Goal: Task Accomplishment & Management: Complete application form

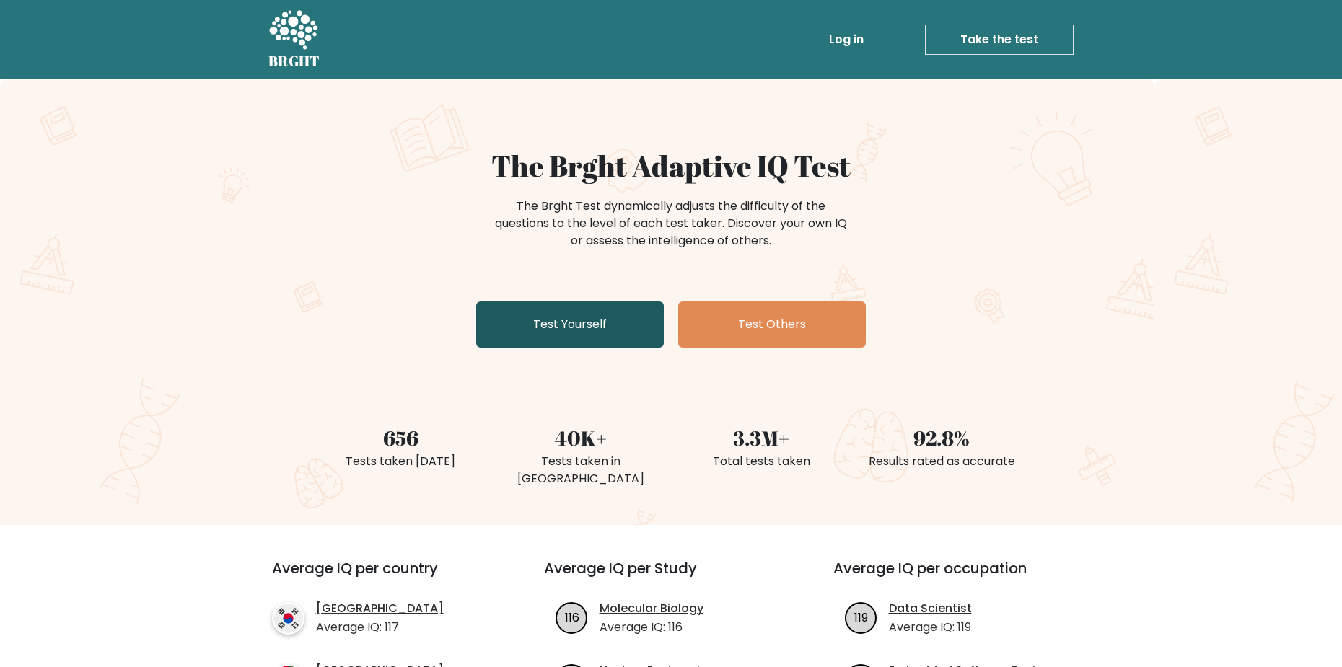
click at [548, 330] on link "Test Yourself" at bounding box center [570, 325] width 188 height 46
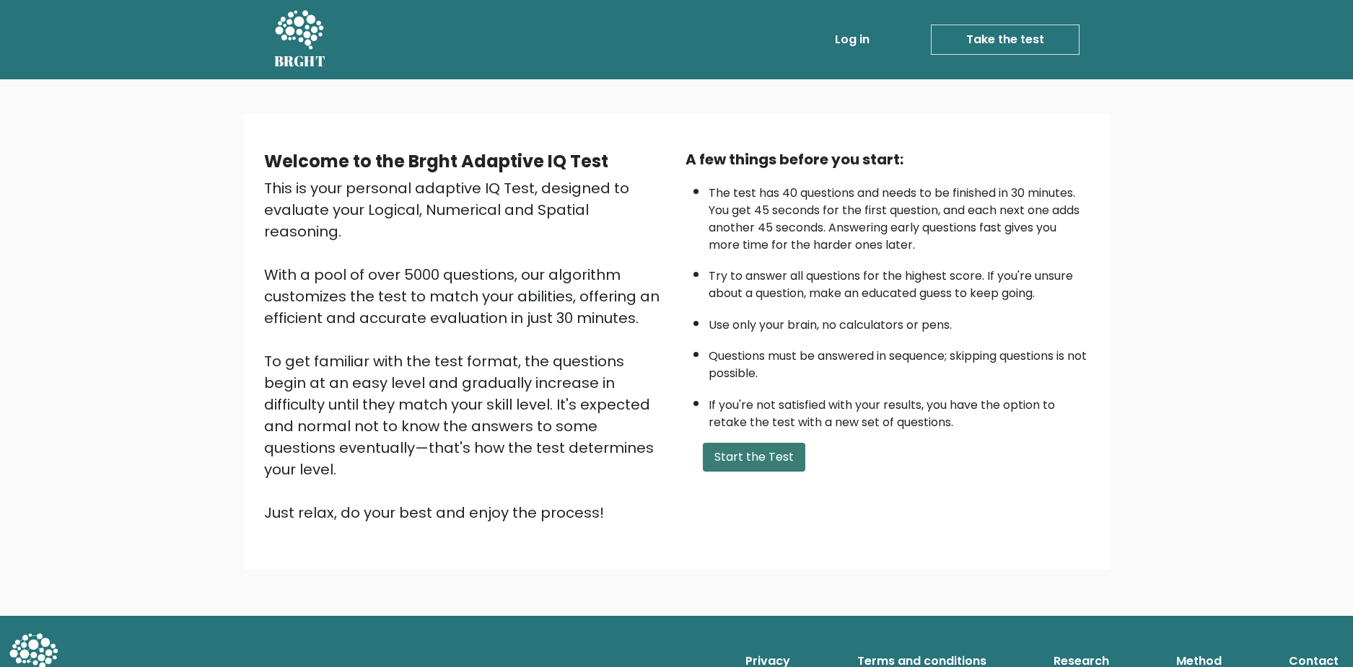
click at [767, 452] on button "Start the Test" at bounding box center [754, 457] width 102 height 29
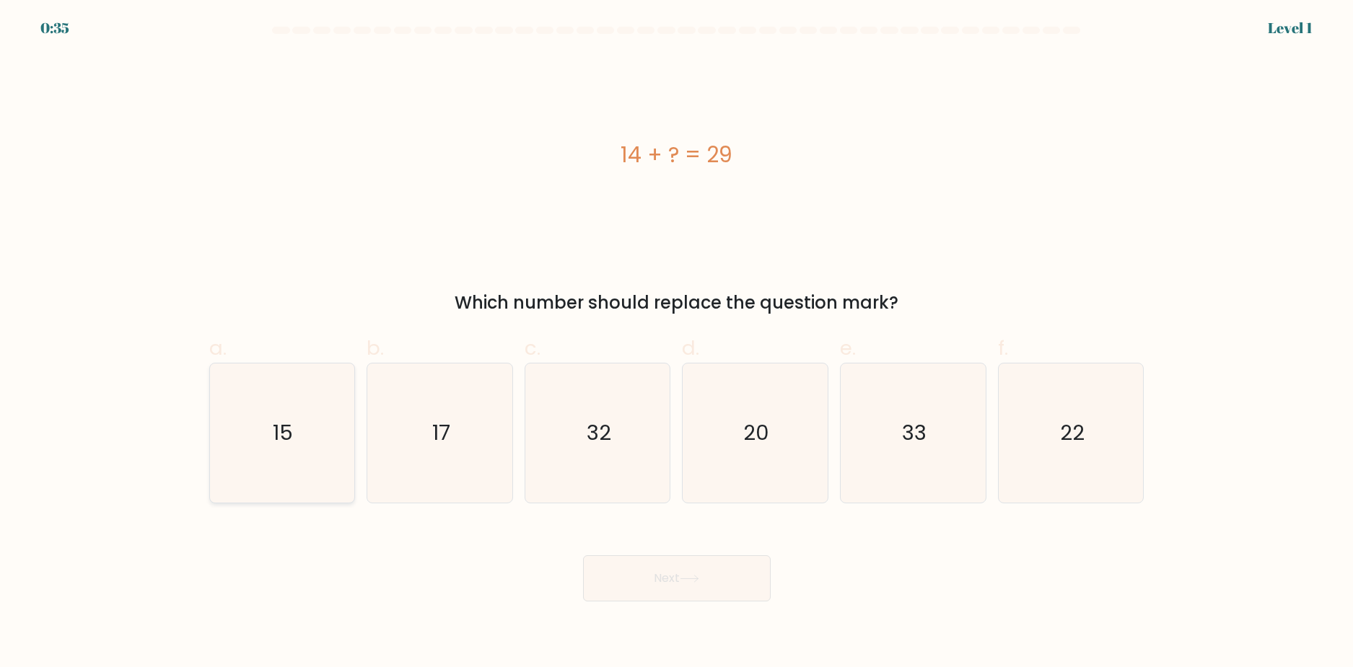
click at [299, 442] on icon "15" at bounding box center [281, 433] width 139 height 139
click at [677, 343] on input "a. 15" at bounding box center [677, 338] width 1 height 9
radio input "true"
click at [734, 588] on button "Next" at bounding box center [677, 579] width 188 height 46
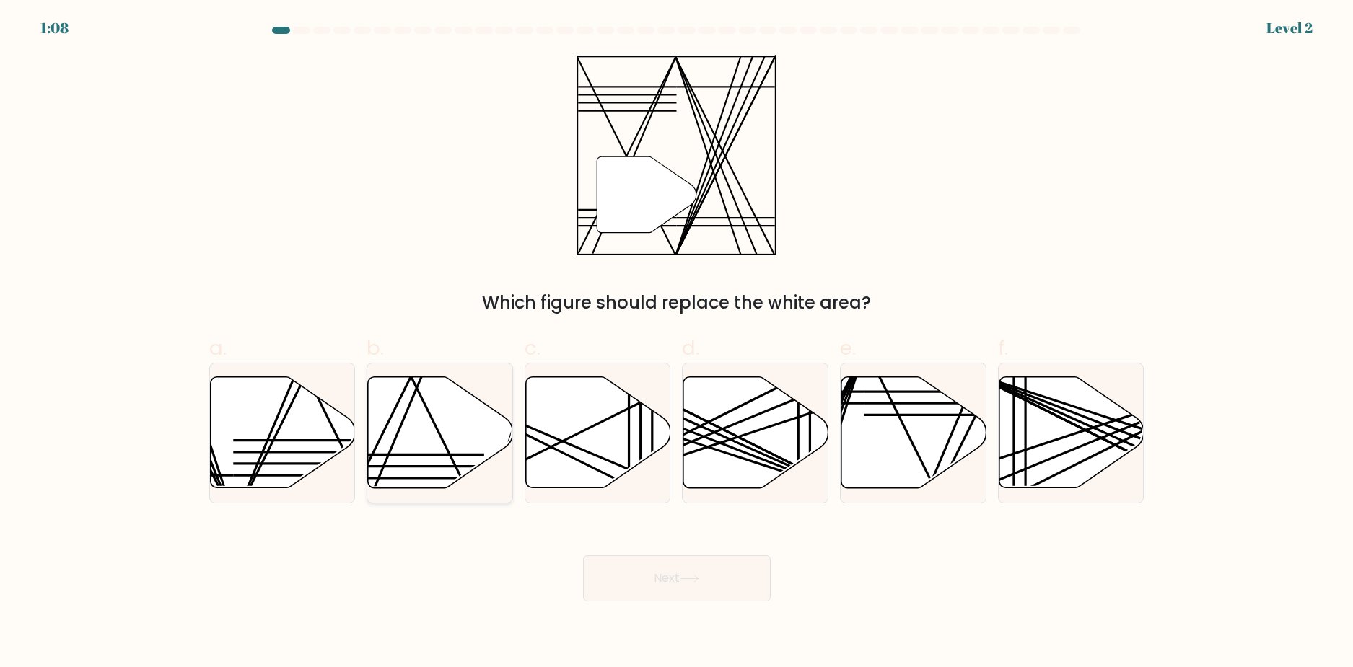
click at [447, 451] on icon at bounding box center [440, 432] width 145 height 111
click at [677, 343] on input "b." at bounding box center [677, 338] width 1 height 9
radio input "true"
click at [758, 573] on button "Next" at bounding box center [677, 579] width 188 height 46
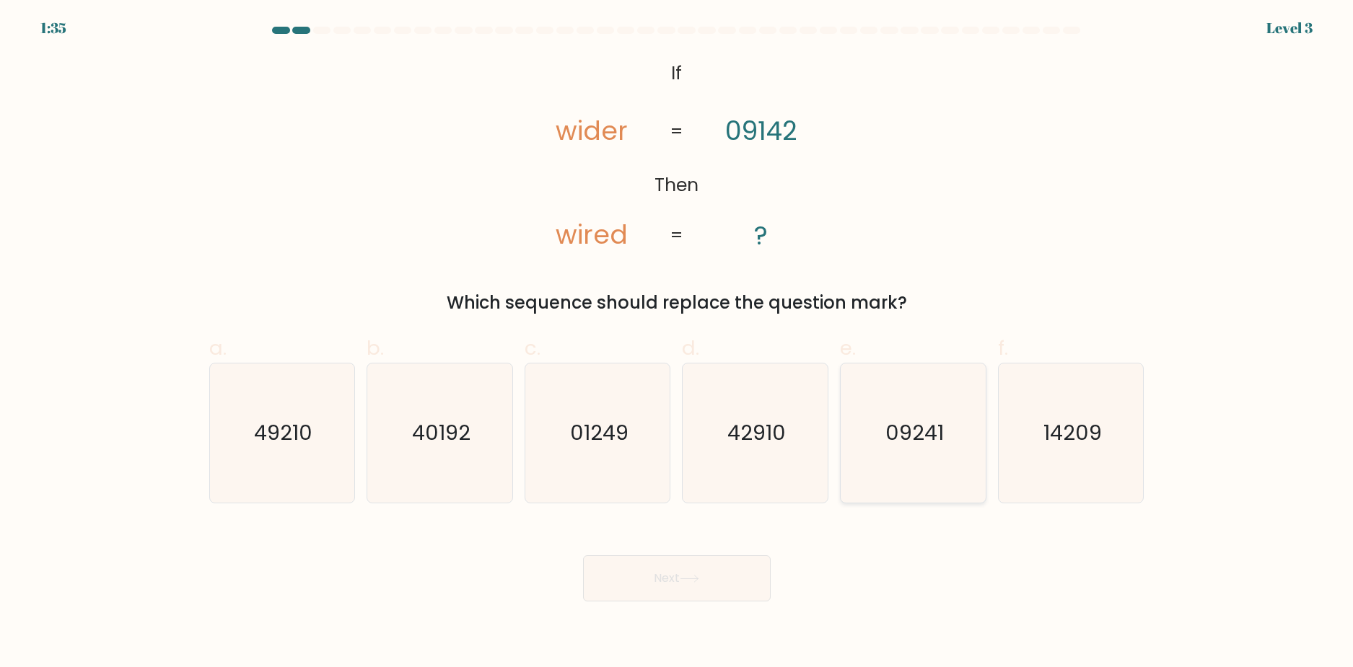
click at [911, 465] on icon "09241" at bounding box center [913, 433] width 139 height 139
click at [678, 343] on input "e. 09241" at bounding box center [677, 338] width 1 height 9
radio input "true"
click at [698, 580] on icon at bounding box center [688, 579] width 17 height 6
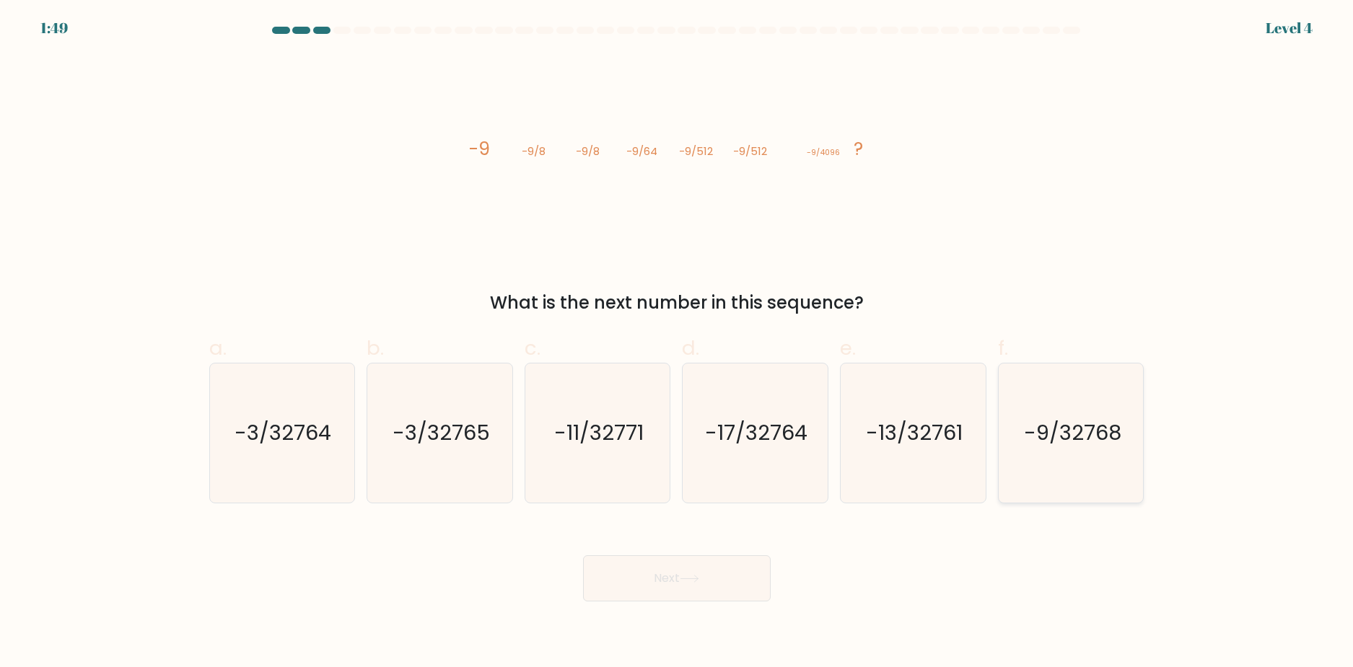
click at [1043, 424] on text "-9/32768" at bounding box center [1072, 433] width 97 height 29
click at [678, 343] on input "f. -9/32768" at bounding box center [677, 338] width 1 height 9
radio input "true"
click at [656, 573] on button "Next" at bounding box center [677, 579] width 188 height 46
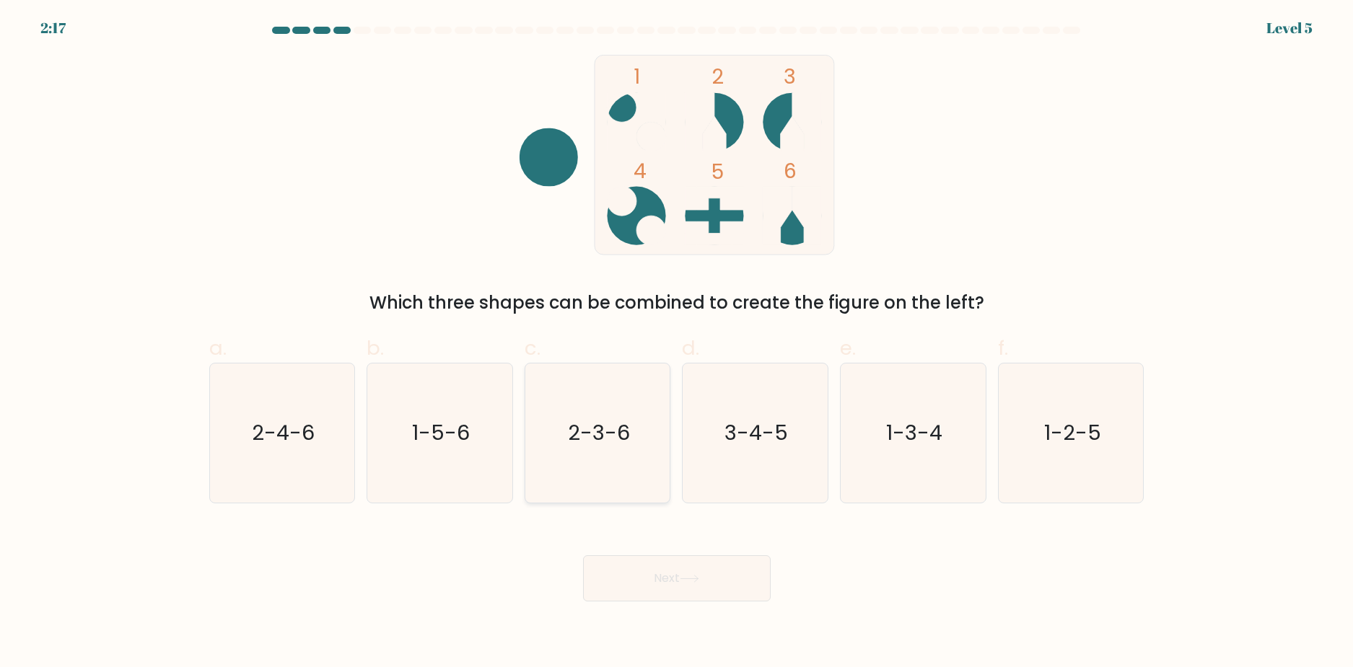
click at [638, 463] on icon "2-3-6" at bounding box center [597, 433] width 139 height 139
click at [677, 343] on input "c. 2-3-6" at bounding box center [677, 338] width 1 height 9
radio input "true"
click at [706, 579] on button "Next" at bounding box center [677, 579] width 188 height 46
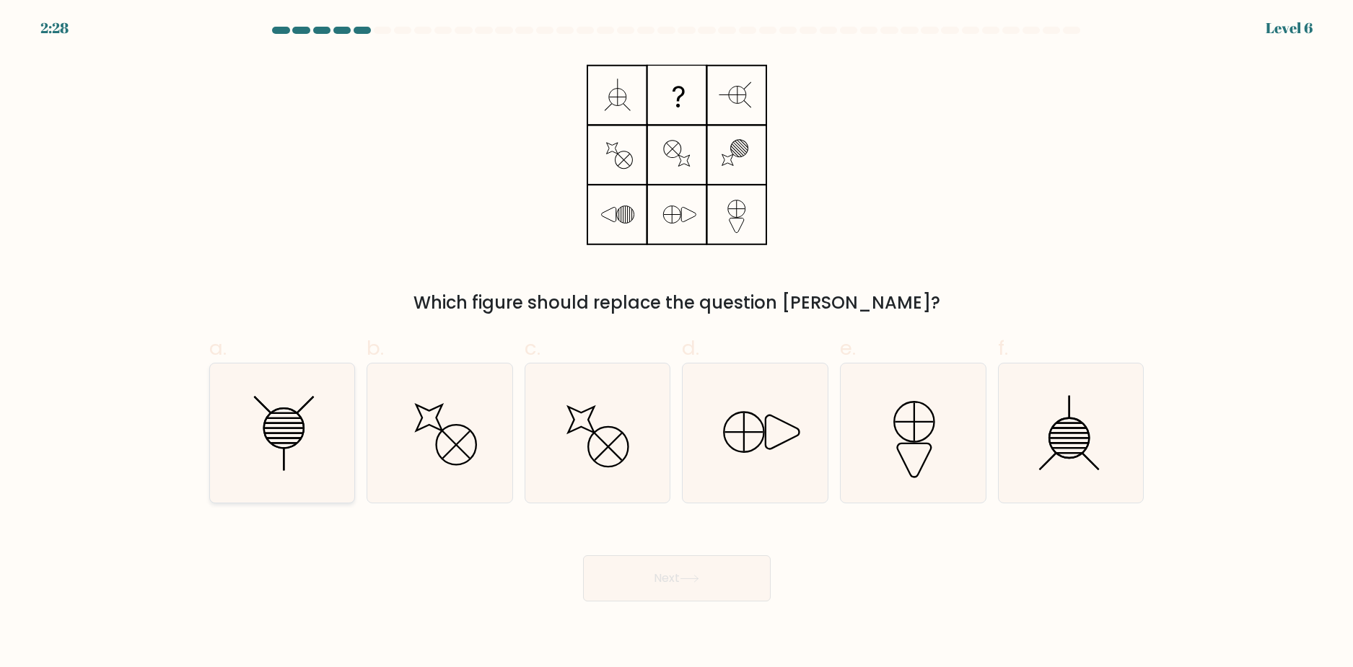
click at [266, 416] on icon at bounding box center [281, 433] width 139 height 139
click at [677, 343] on input "a." at bounding box center [677, 338] width 1 height 9
radio input "true"
click at [750, 587] on button "Next" at bounding box center [677, 579] width 188 height 46
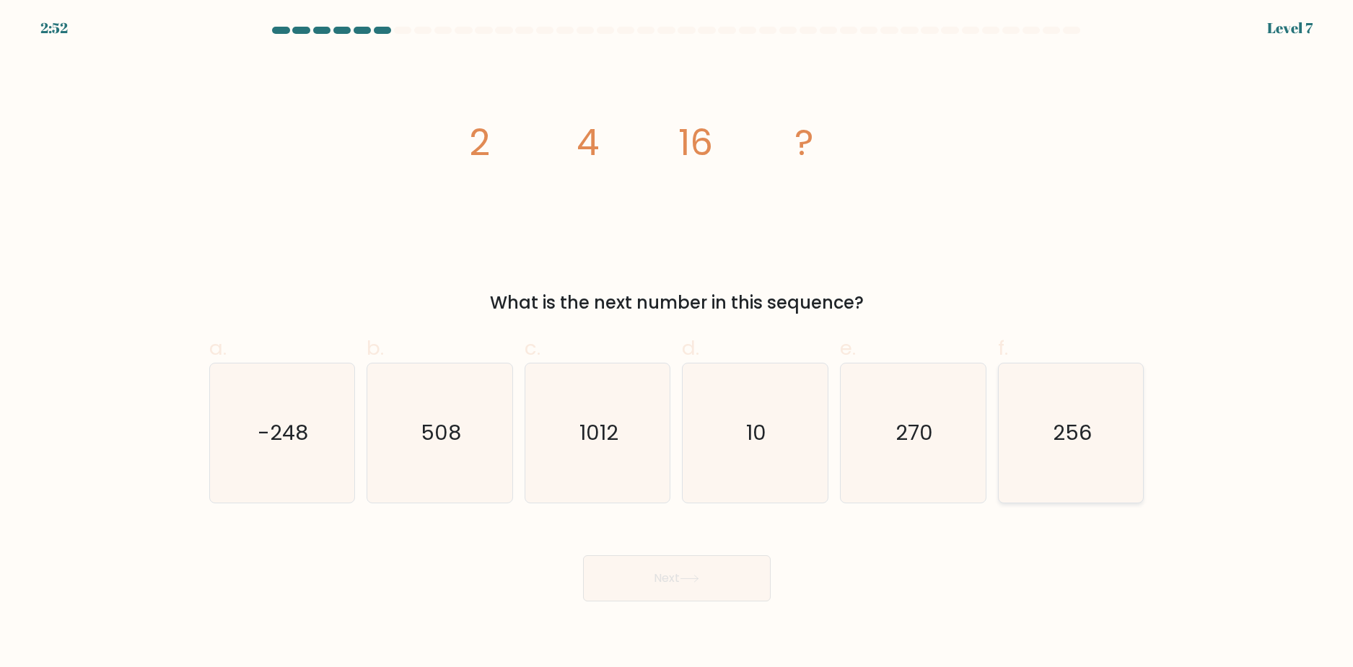
click at [1066, 423] on text "256" at bounding box center [1072, 433] width 39 height 29
click at [678, 343] on input "f. 256" at bounding box center [677, 338] width 1 height 9
radio input "true"
click at [667, 558] on button "Next" at bounding box center [677, 579] width 188 height 46
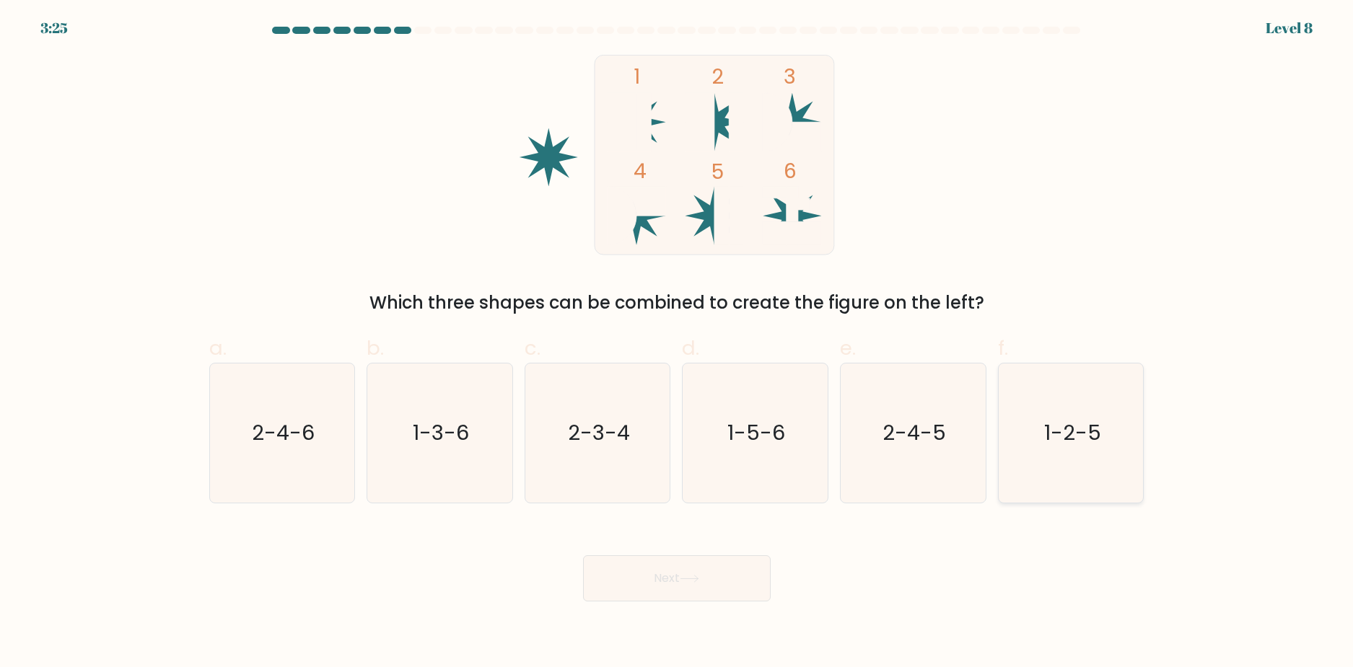
click at [1043, 455] on icon "1-2-5" at bounding box center [1071, 433] width 139 height 139
click at [678, 343] on input "f. 1-2-5" at bounding box center [677, 338] width 1 height 9
radio input "true"
click at [712, 599] on button "Next" at bounding box center [677, 579] width 188 height 46
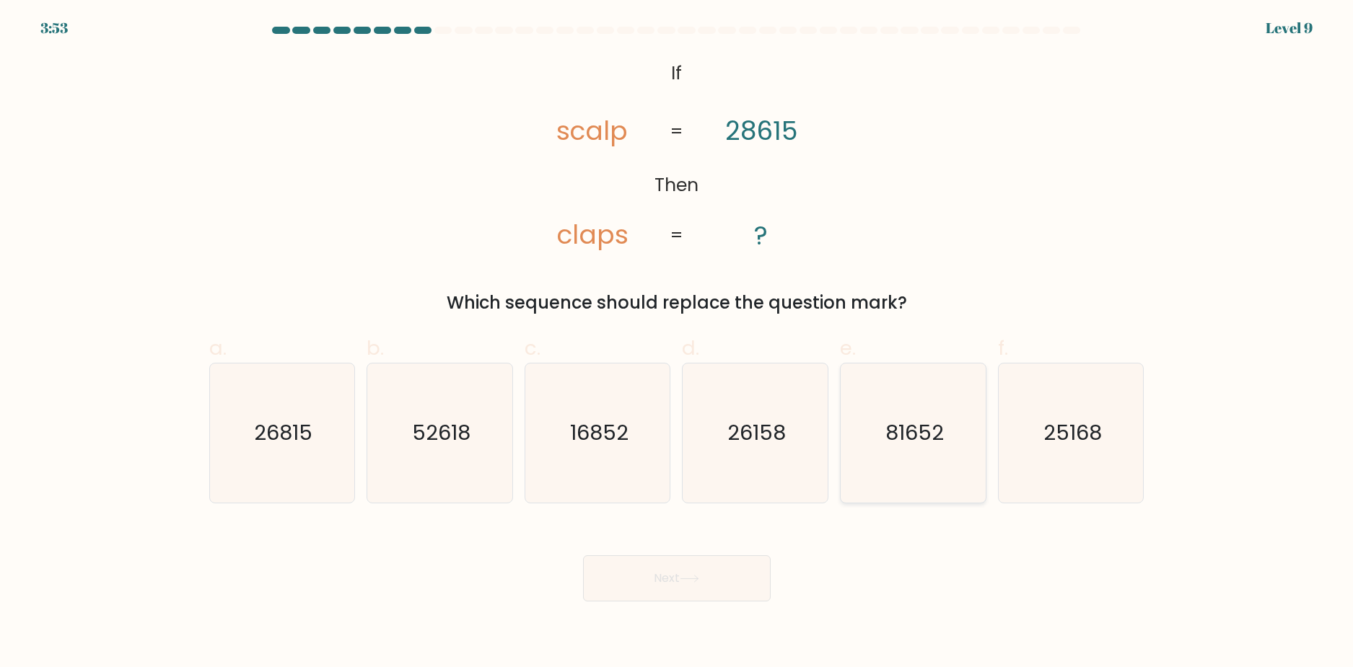
click at [944, 441] on icon "81652" at bounding box center [913, 433] width 139 height 139
click at [678, 343] on input "e. 81652" at bounding box center [677, 338] width 1 height 9
radio input "true"
click at [673, 576] on button "Next" at bounding box center [677, 579] width 188 height 46
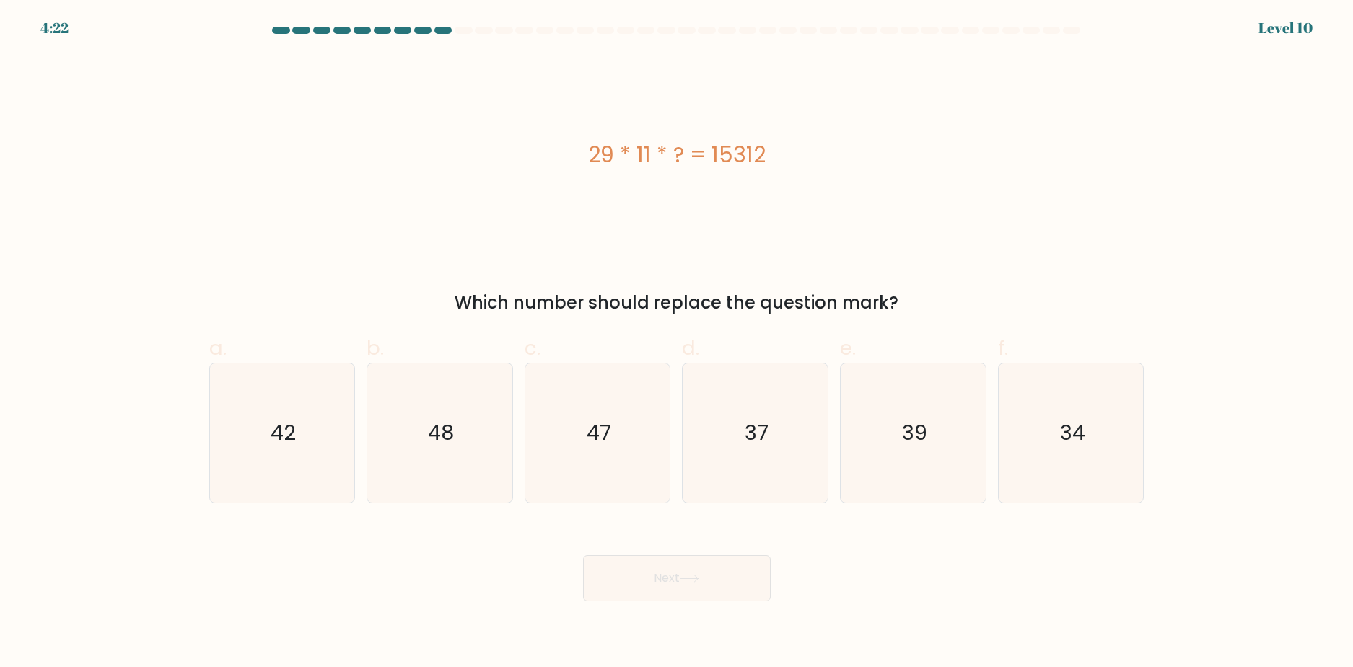
drag, startPoint x: 297, startPoint y: 543, endPoint x: 522, endPoint y: 569, distance: 226.6
click at [522, 571] on div "Next" at bounding box center [677, 561] width 952 height 81
click at [559, 432] on icon "47" at bounding box center [597, 433] width 139 height 139
click at [677, 343] on input "c. 47" at bounding box center [677, 338] width 1 height 9
radio input "true"
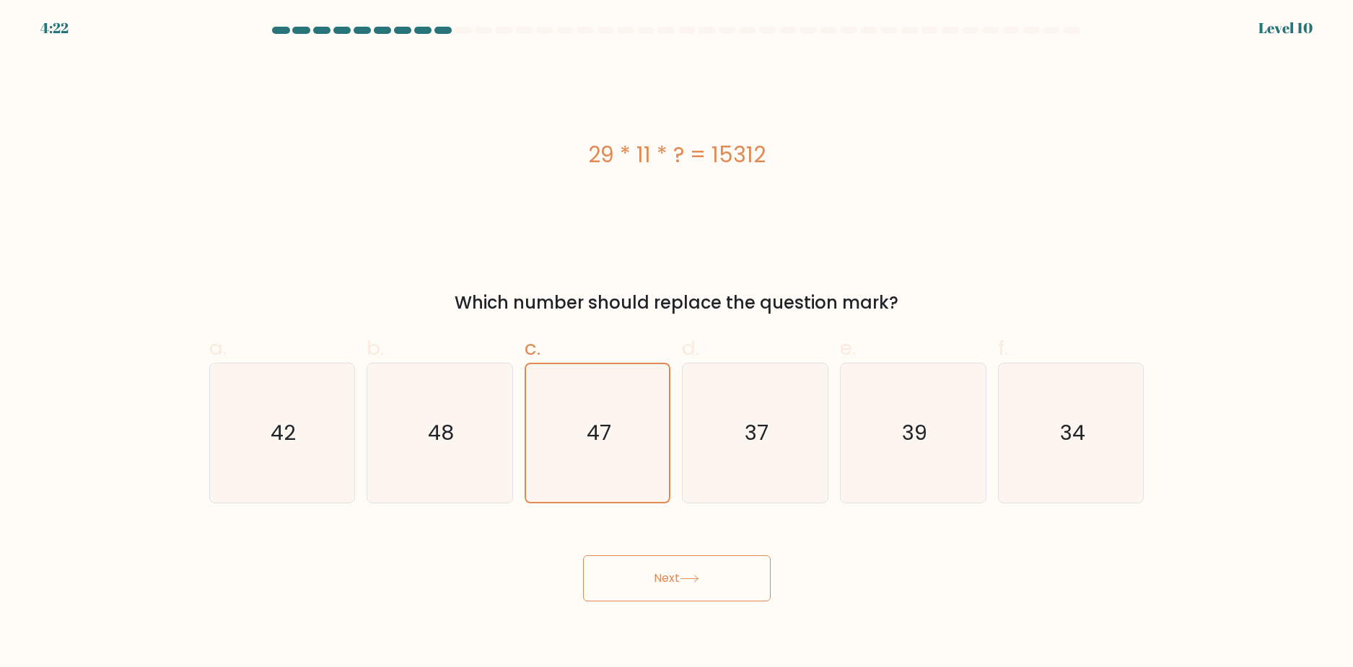
click at [651, 557] on button "Next" at bounding box center [677, 579] width 188 height 46
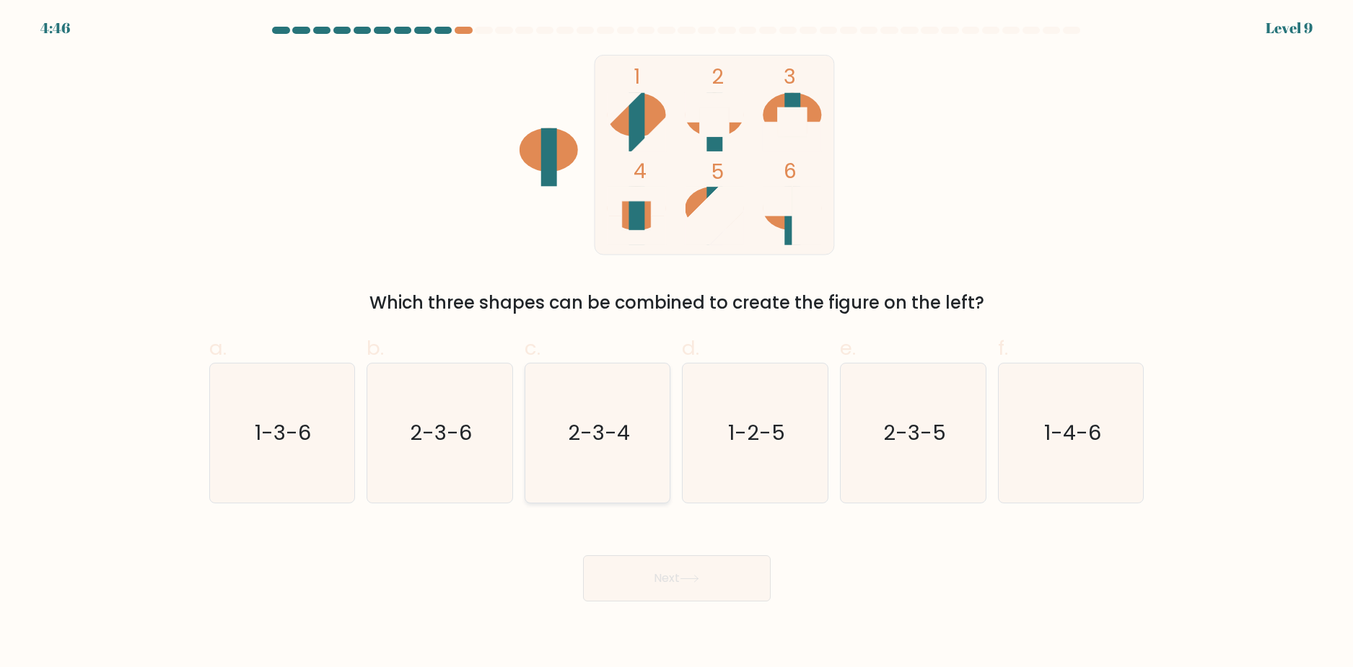
click at [605, 452] on icon "2-3-4" at bounding box center [597, 433] width 139 height 139
click at [677, 343] on input "c. 2-3-4" at bounding box center [677, 338] width 1 height 9
radio input "true"
click at [684, 551] on div "Next" at bounding box center [677, 561] width 952 height 81
click at [693, 597] on button "Next" at bounding box center [677, 579] width 188 height 46
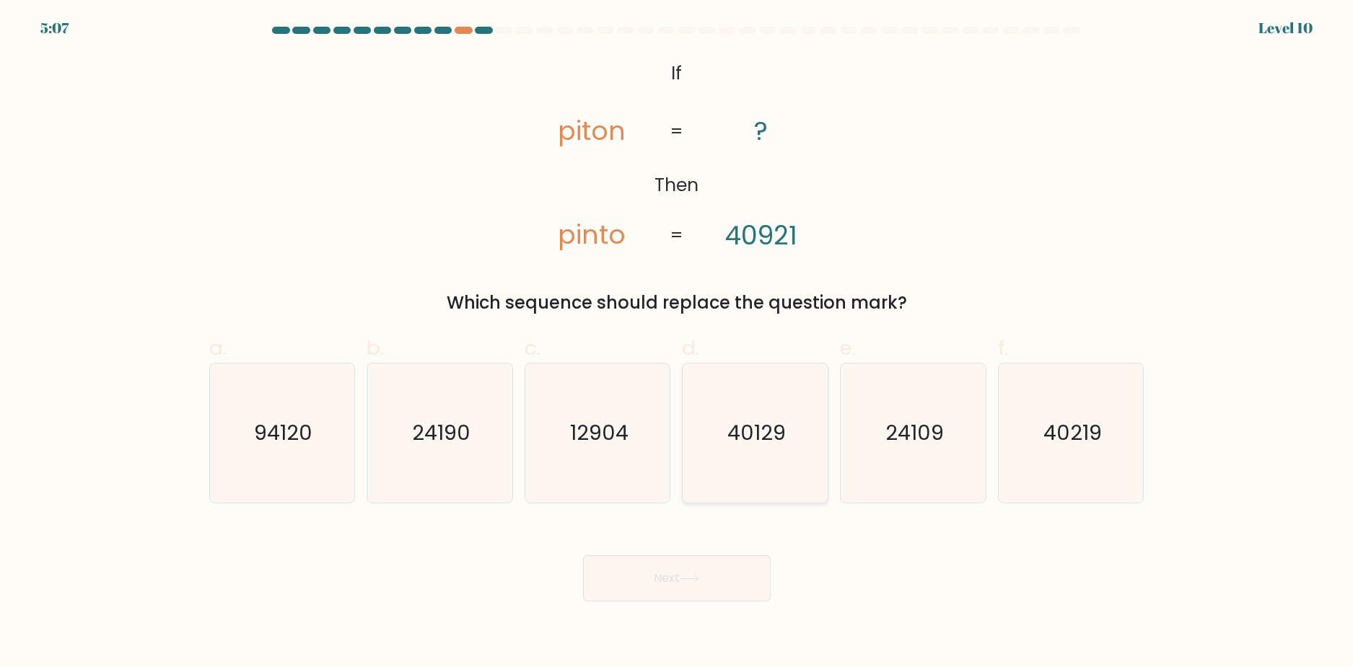
click at [794, 432] on icon "40129" at bounding box center [754, 433] width 139 height 139
click at [678, 343] on input "d. 40129" at bounding box center [677, 338] width 1 height 9
radio input "true"
click at [752, 585] on button "Next" at bounding box center [677, 579] width 188 height 46
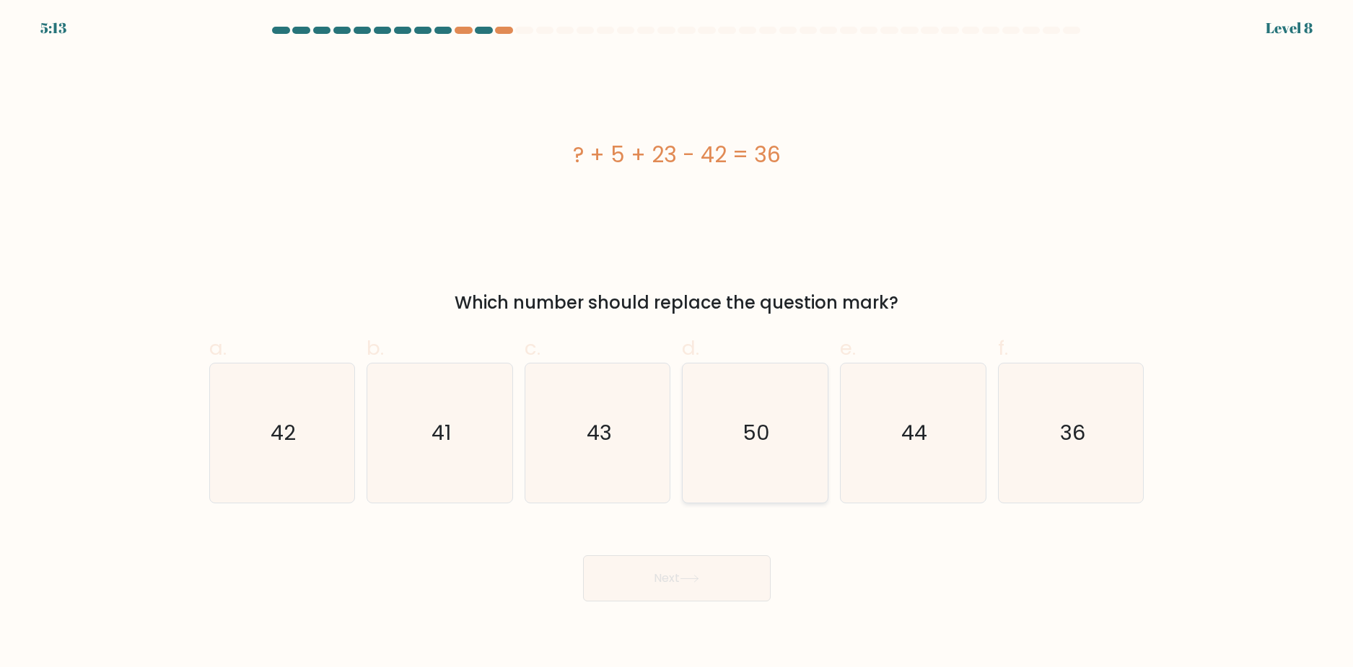
click at [696, 465] on icon "50" at bounding box center [754, 433] width 139 height 139
click at [678, 343] on input "d. 50" at bounding box center [677, 338] width 1 height 9
radio input "true"
click at [1087, 185] on div "? + 5 + 23 - 42 = 36" at bounding box center [676, 155] width 935 height 201
click at [747, 572] on button "Next" at bounding box center [677, 579] width 188 height 46
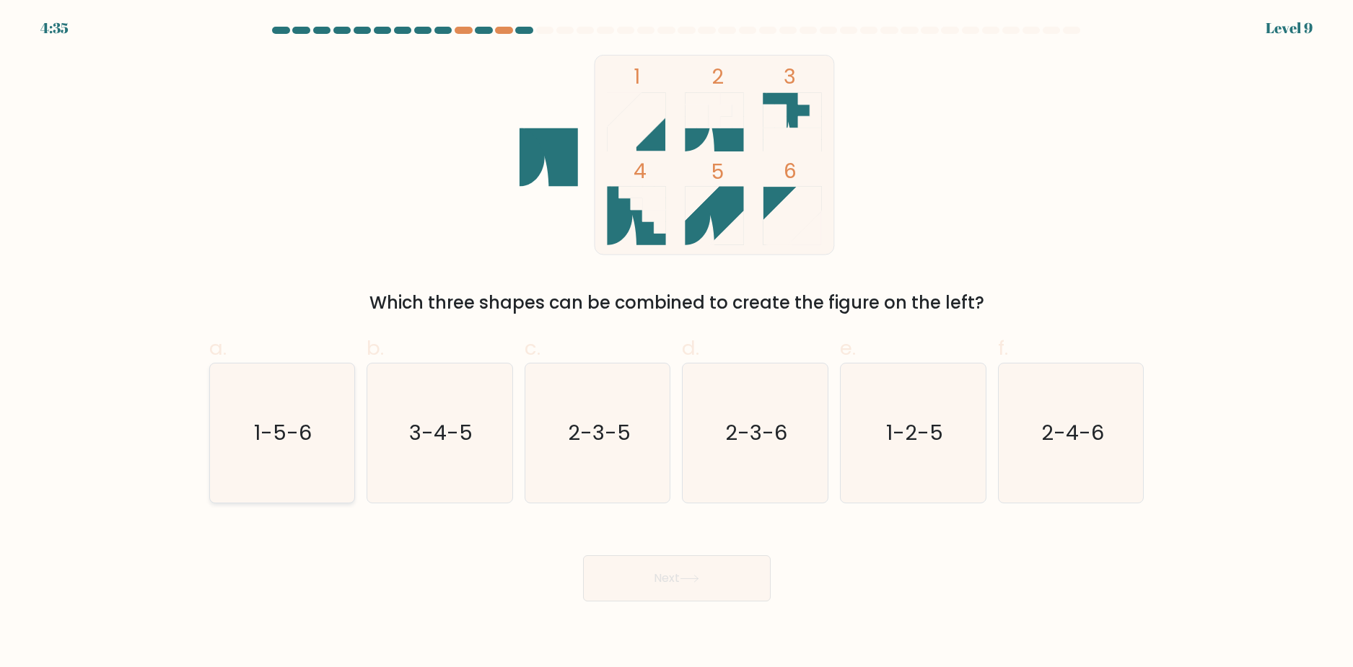
click at [299, 456] on icon "1-5-6" at bounding box center [281, 433] width 139 height 139
click at [677, 343] on input "a. 1-5-6" at bounding box center [677, 338] width 1 height 9
radio input "true"
click at [749, 584] on button "Next" at bounding box center [677, 579] width 188 height 46
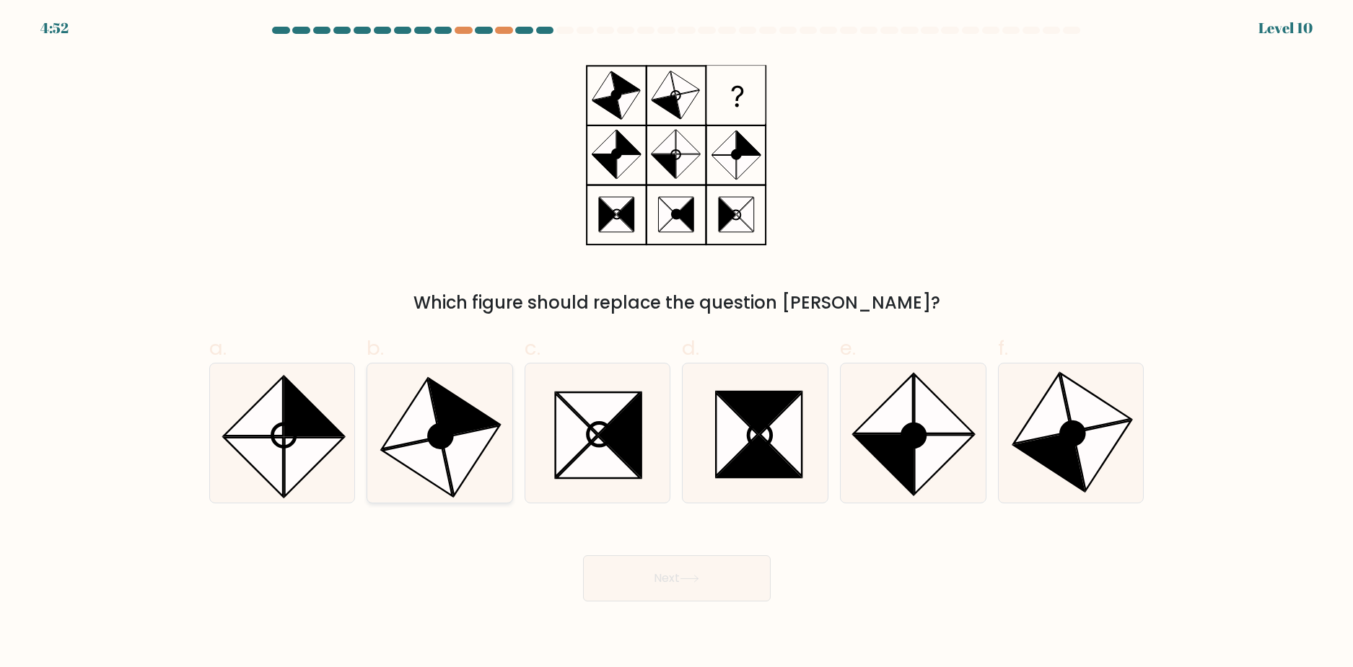
click at [462, 415] on icon at bounding box center [464, 408] width 70 height 58
click at [677, 343] on input "b." at bounding box center [677, 338] width 1 height 9
radio input "true"
click at [749, 589] on button "Next" at bounding box center [677, 579] width 188 height 46
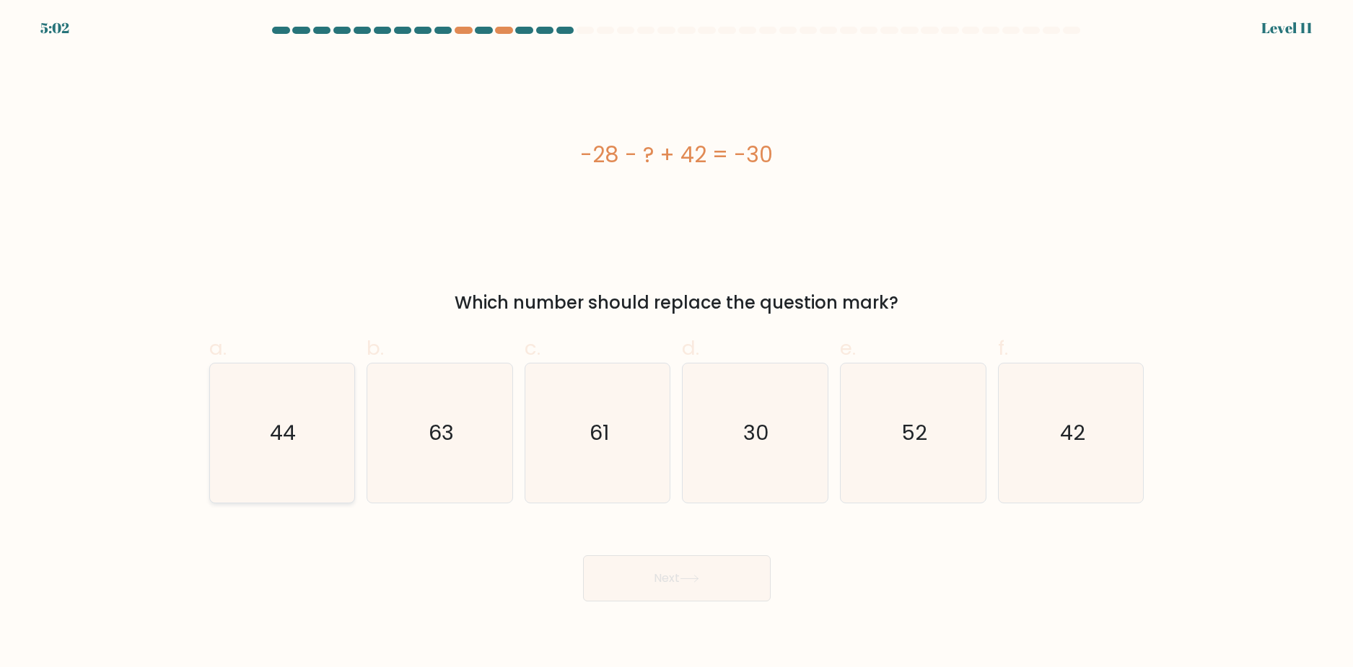
click at [274, 426] on text "44" at bounding box center [284, 433] width 26 height 29
click at [677, 343] on input "a. 44" at bounding box center [677, 338] width 1 height 9
radio input "true"
click at [736, 581] on button "Next" at bounding box center [677, 579] width 188 height 46
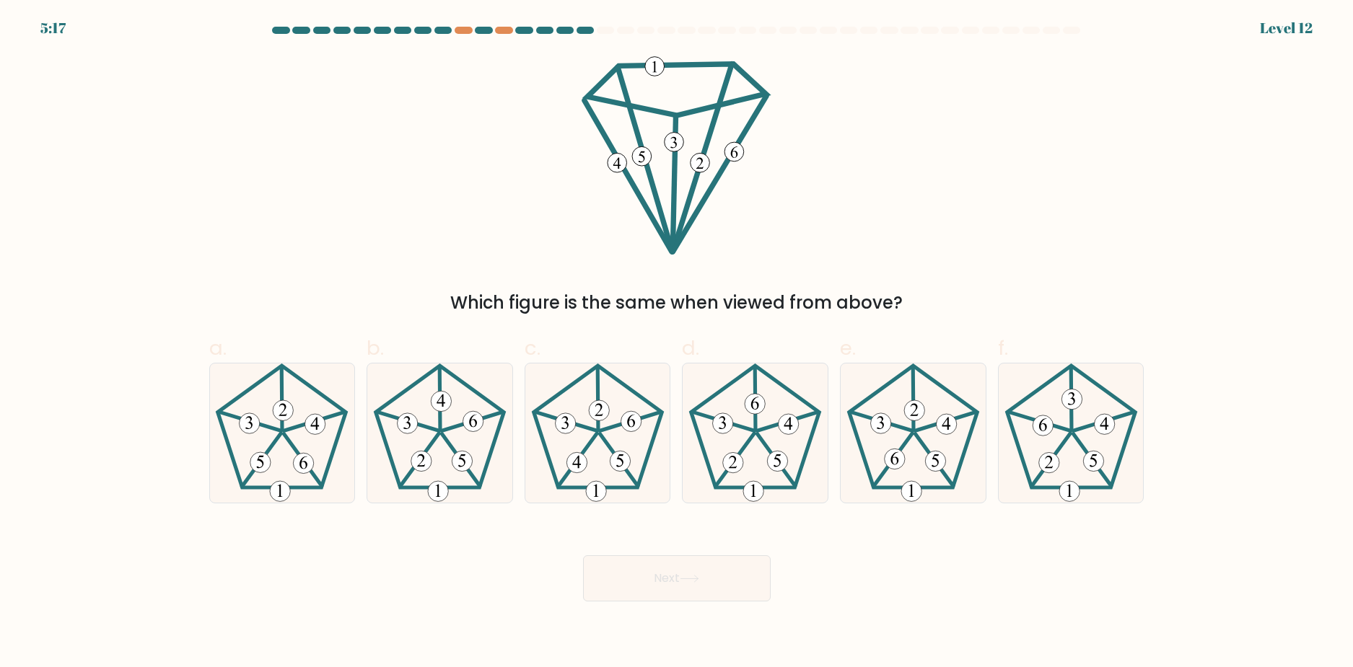
click at [1181, 481] on form at bounding box center [676, 314] width 1353 height 575
click at [1119, 466] on 207 at bounding box center [1071, 427] width 128 height 122
click at [678, 343] on input "f." at bounding box center [677, 338] width 1 height 9
radio input "true"
click at [741, 595] on button "Next" at bounding box center [677, 579] width 188 height 46
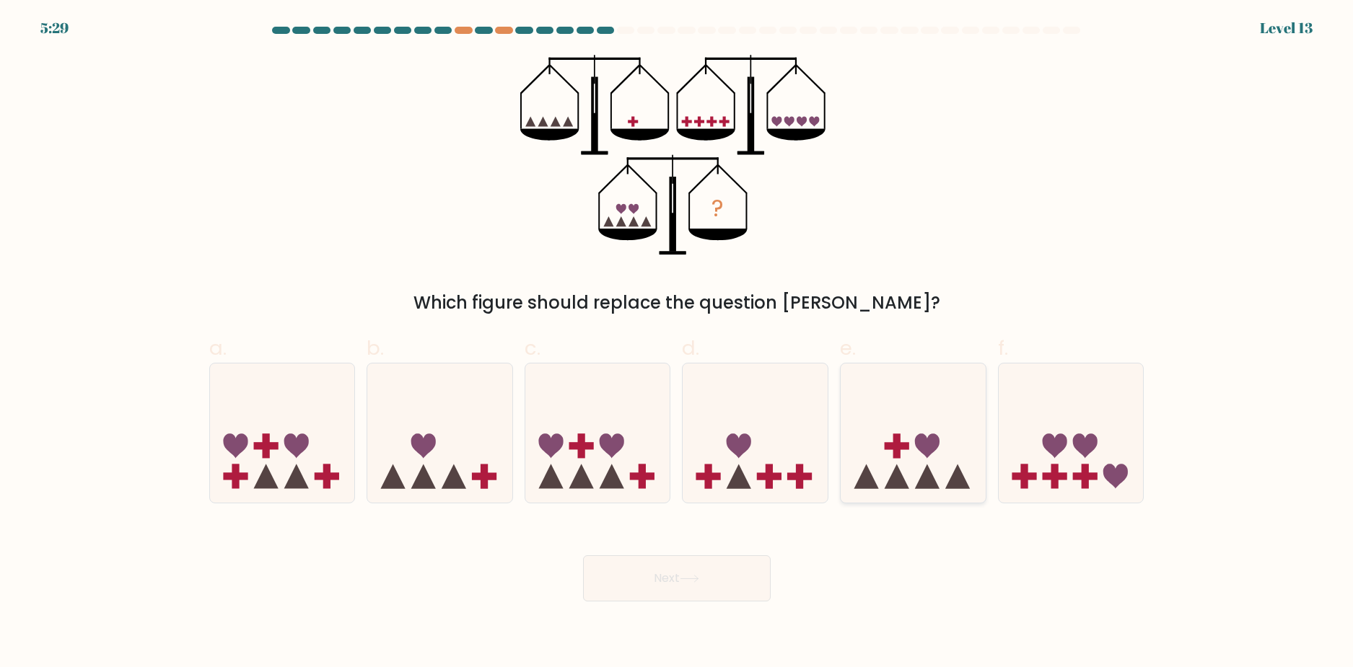
click at [922, 432] on icon at bounding box center [913, 433] width 145 height 120
click at [678, 343] on input "e." at bounding box center [677, 338] width 1 height 9
radio input "true"
click at [711, 587] on button "Next" at bounding box center [677, 579] width 188 height 46
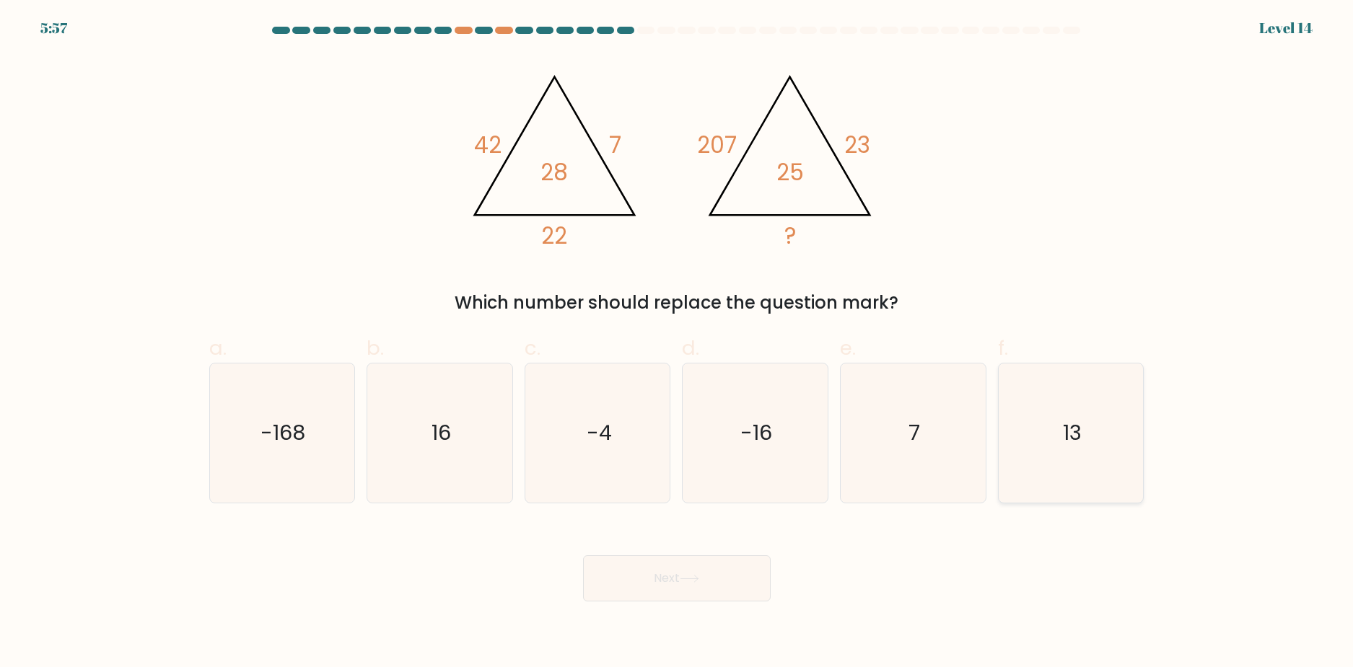
click at [1121, 434] on icon "13" at bounding box center [1071, 433] width 139 height 139
click at [678, 343] on input "f. 13" at bounding box center [677, 338] width 1 height 9
radio input "true"
click at [460, 452] on icon "16" at bounding box center [439, 433] width 139 height 139
click at [677, 343] on input "b. 16" at bounding box center [677, 338] width 1 height 9
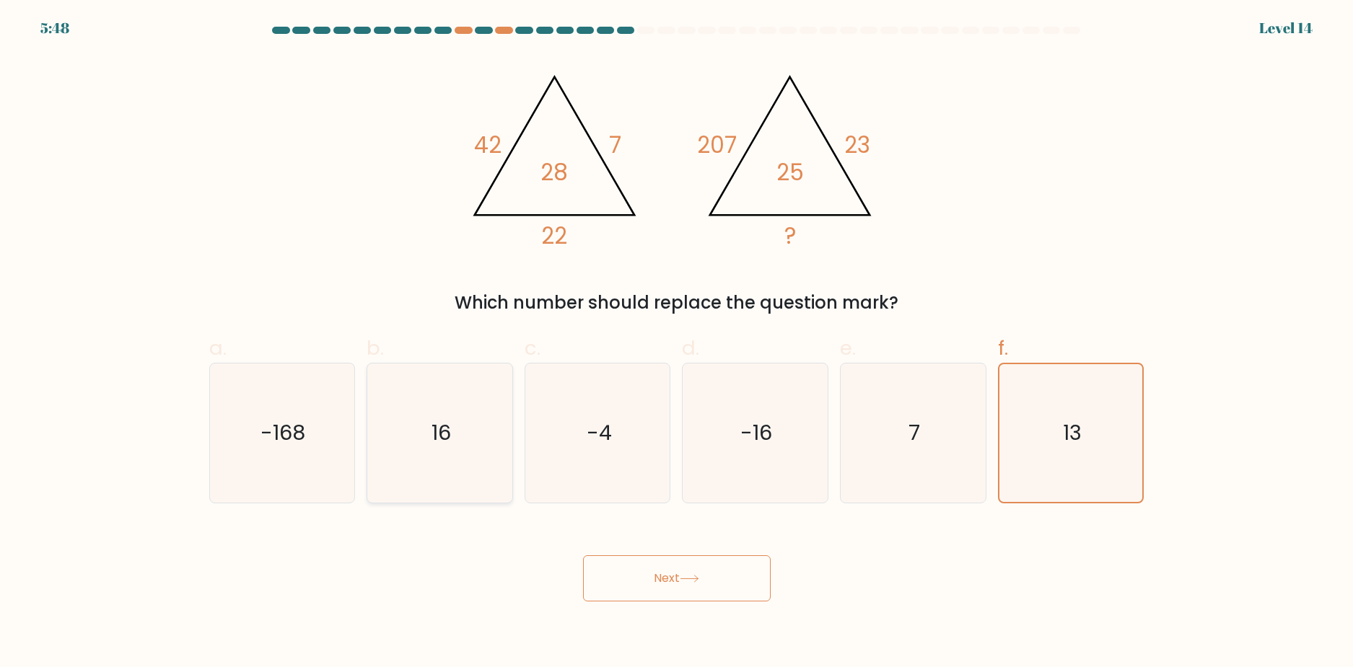
radio input "true"
click at [1022, 458] on icon "13" at bounding box center [1071, 433] width 139 height 139
click at [678, 343] on input "f. 13" at bounding box center [677, 338] width 1 height 9
radio input "true"
click at [465, 480] on icon "16" at bounding box center [439, 433] width 139 height 139
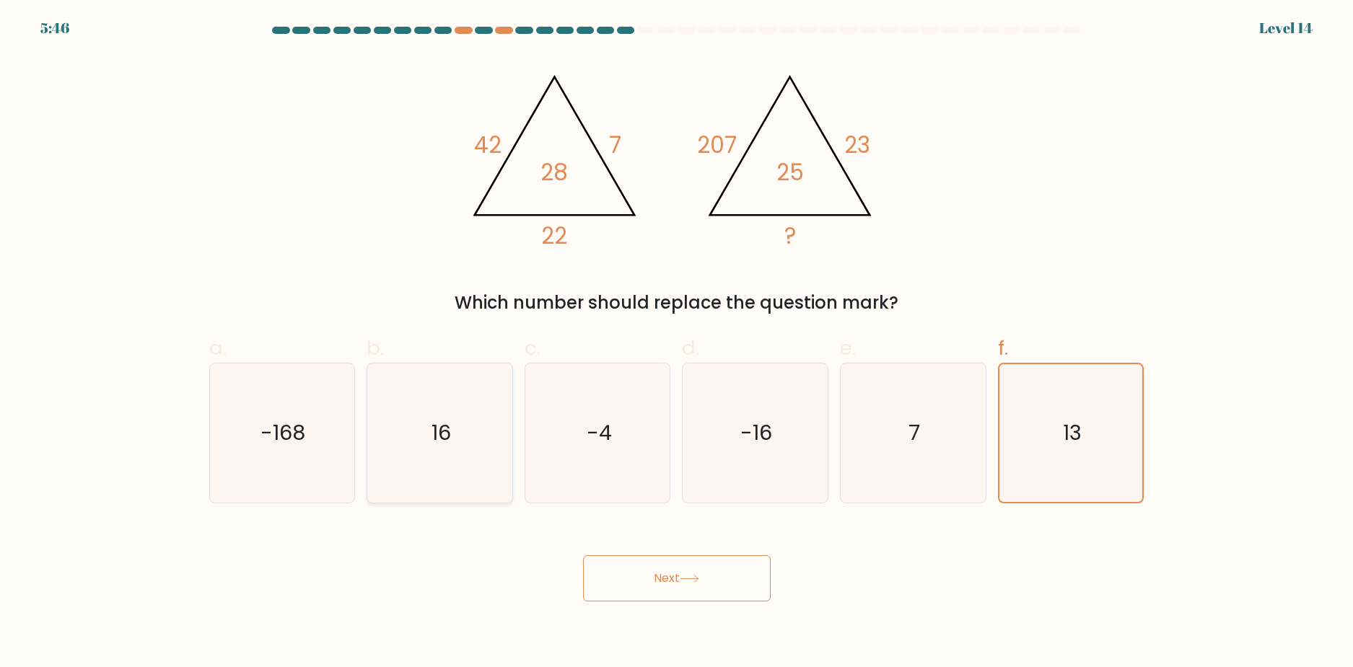
click at [677, 343] on input "b. 16" at bounding box center [677, 338] width 1 height 9
radio input "true"
click at [1048, 429] on icon "13" at bounding box center [1071, 433] width 139 height 139
click at [678, 343] on input "f. 13" at bounding box center [677, 338] width 1 height 9
radio input "true"
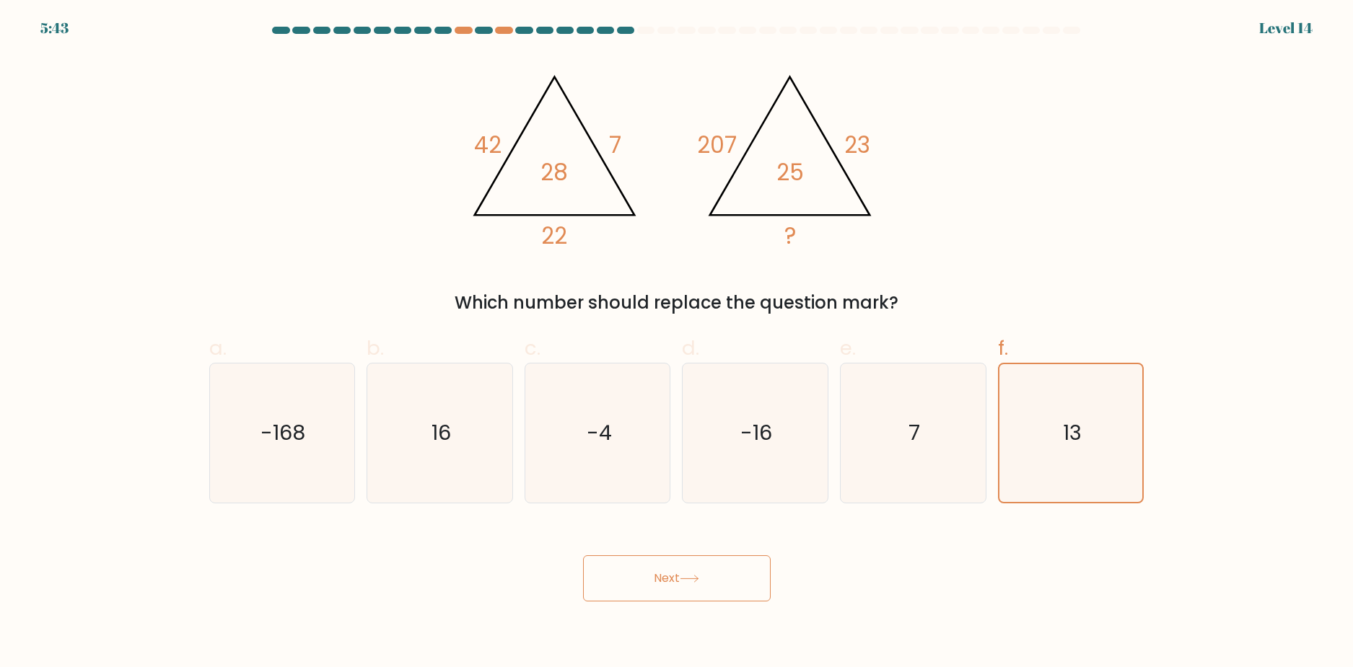
click at [729, 574] on button "Next" at bounding box center [677, 579] width 188 height 46
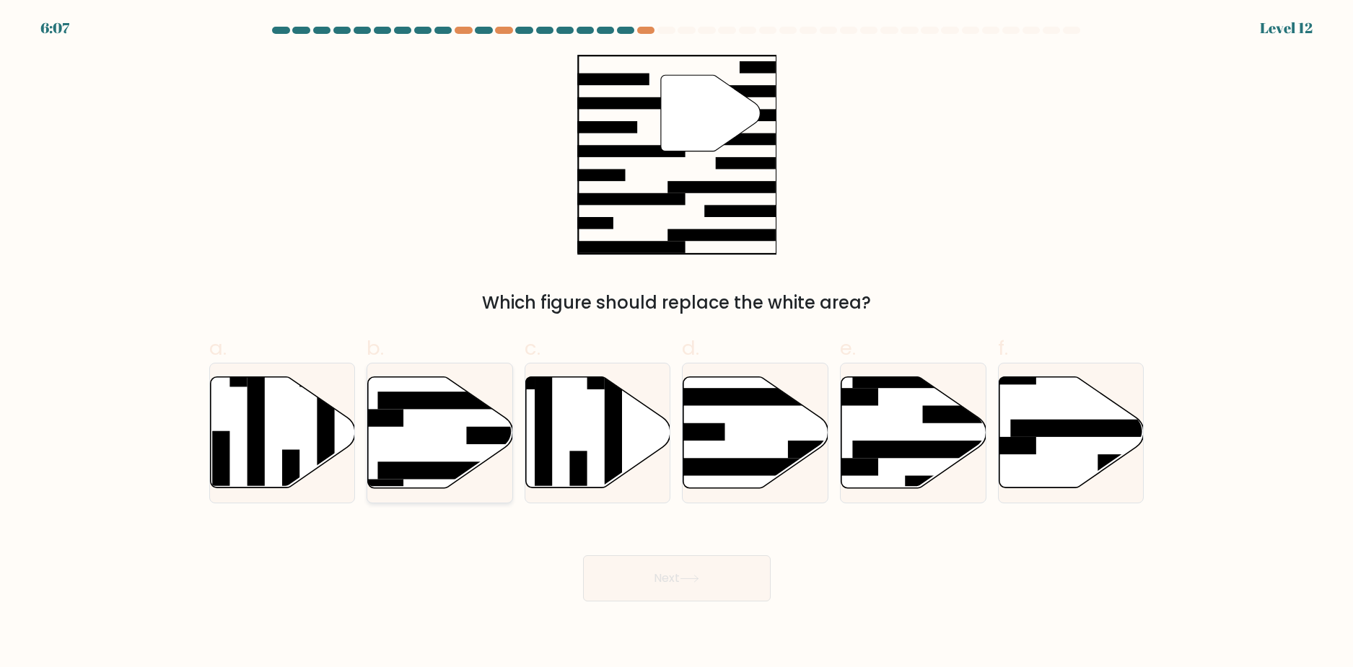
click at [475, 443] on rect at bounding box center [502, 435] width 70 height 17
click at [677, 343] on input "b." at bounding box center [677, 338] width 1 height 9
radio input "true"
click at [719, 587] on button "Next" at bounding box center [677, 579] width 188 height 46
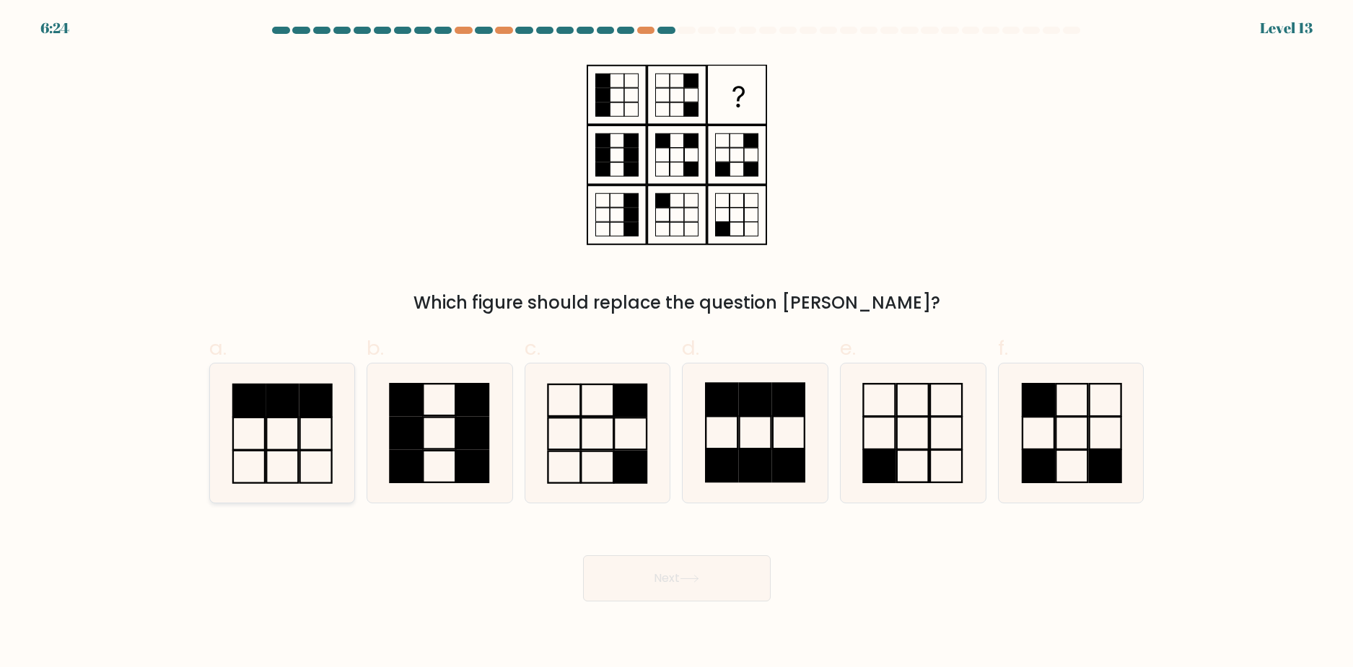
click at [277, 418] on rect at bounding box center [283, 434] width 32 height 32
click at [677, 343] on input "a." at bounding box center [677, 338] width 1 height 9
radio input "true"
click at [673, 579] on button "Next" at bounding box center [677, 579] width 188 height 46
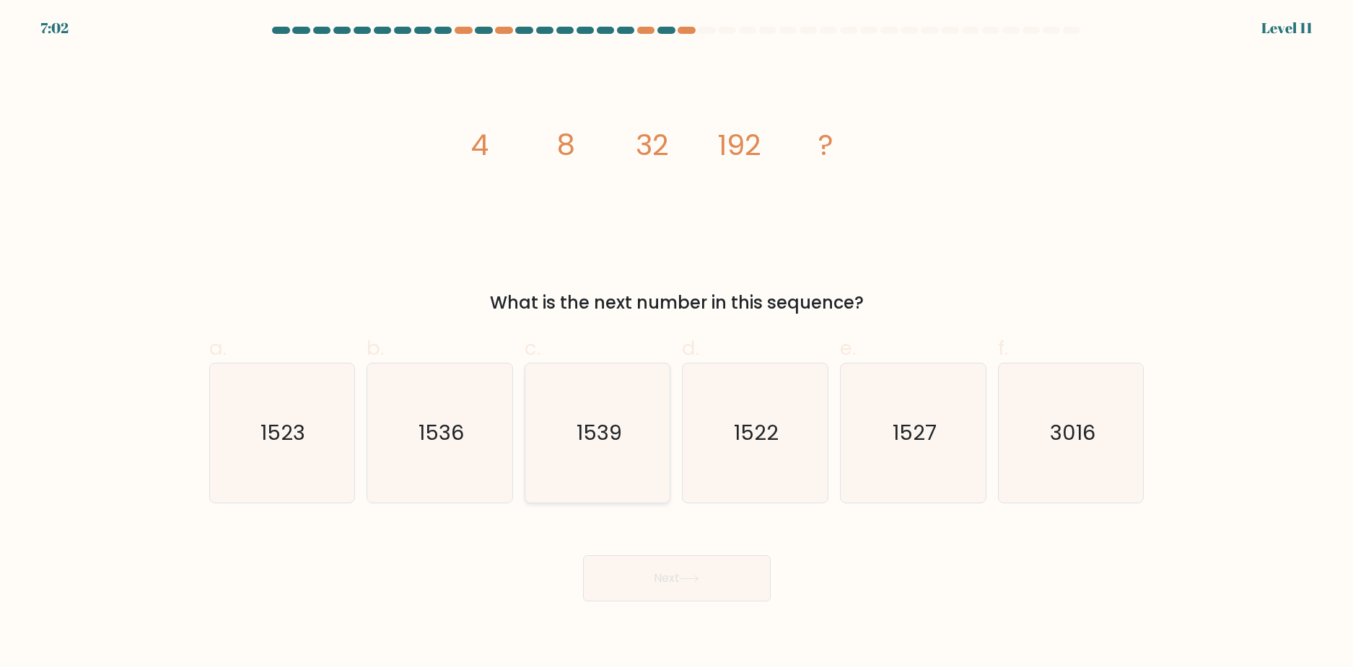
click at [569, 449] on icon "1539" at bounding box center [597, 433] width 139 height 139
click at [677, 343] on input "c. 1539" at bounding box center [677, 338] width 1 height 9
radio input "true"
click at [693, 572] on button "Next" at bounding box center [677, 579] width 188 height 46
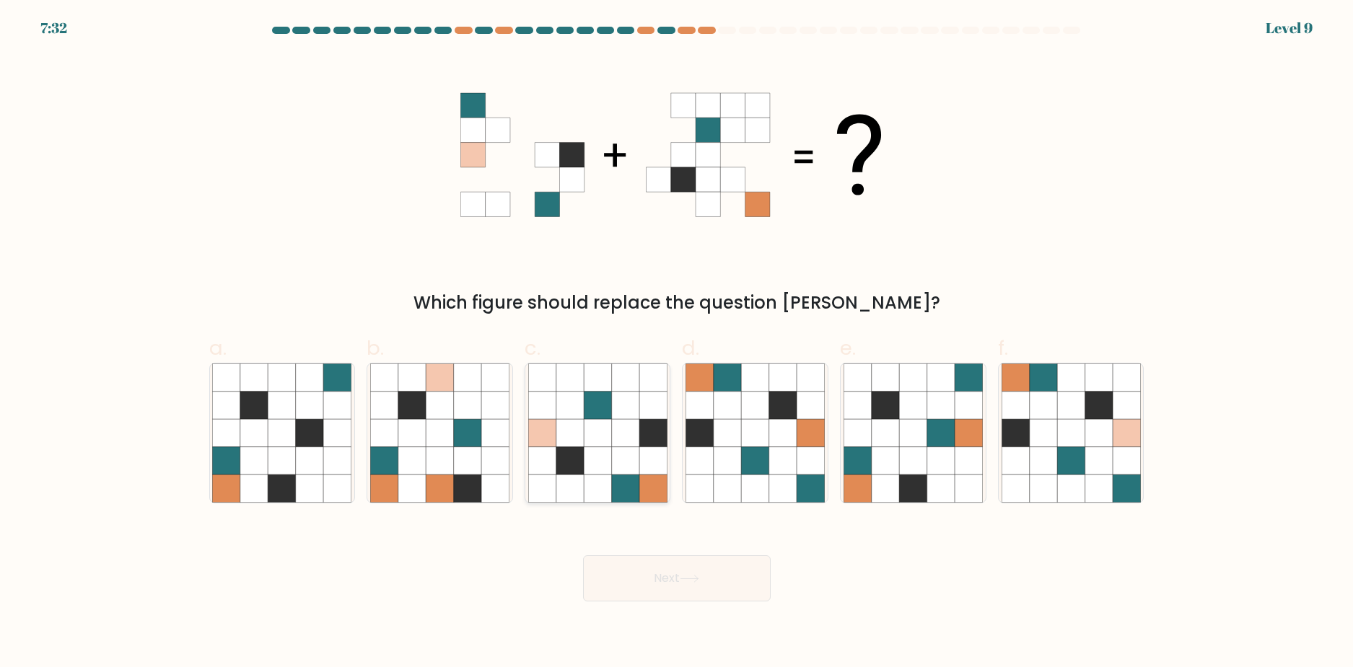
click at [585, 424] on icon at bounding box center [597, 432] width 27 height 27
click at [677, 343] on input "c." at bounding box center [677, 338] width 1 height 9
radio input "true"
click at [716, 590] on button "Next" at bounding box center [677, 579] width 188 height 46
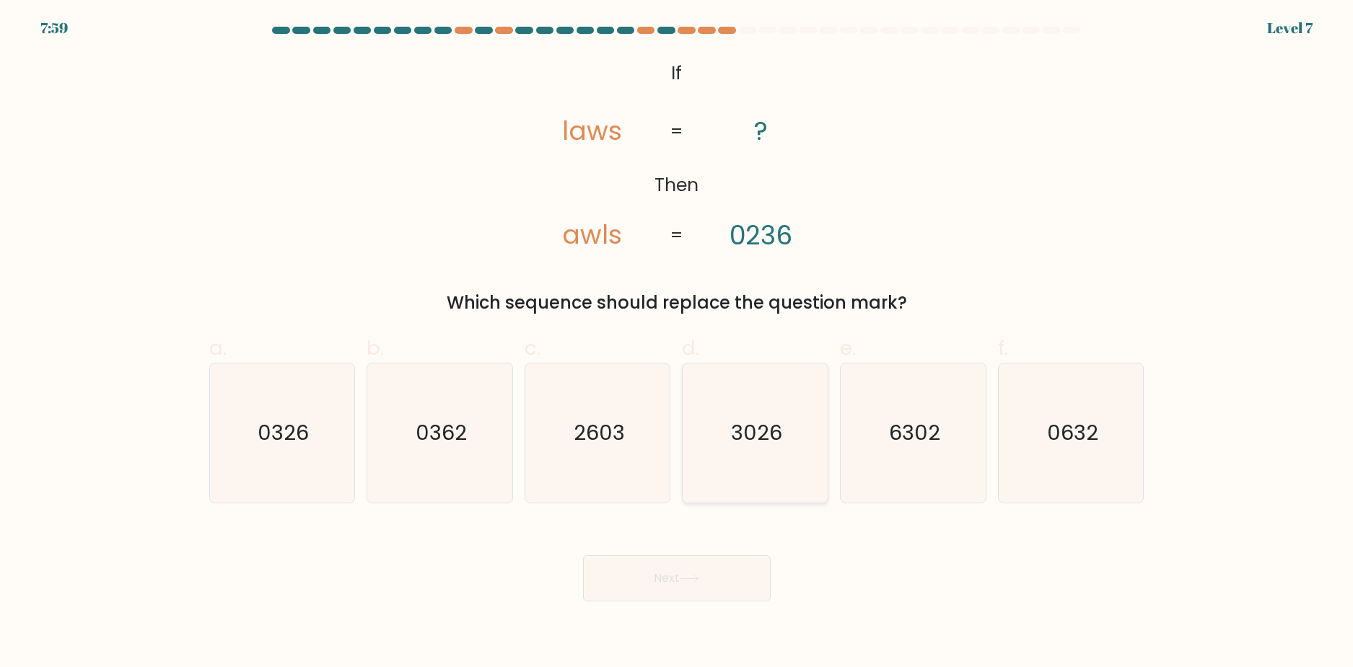
click at [773, 470] on icon "3026" at bounding box center [754, 433] width 139 height 139
click at [678, 343] on input "d. 3026" at bounding box center [677, 338] width 1 height 9
radio input "true"
click at [726, 591] on button "Next" at bounding box center [677, 579] width 188 height 46
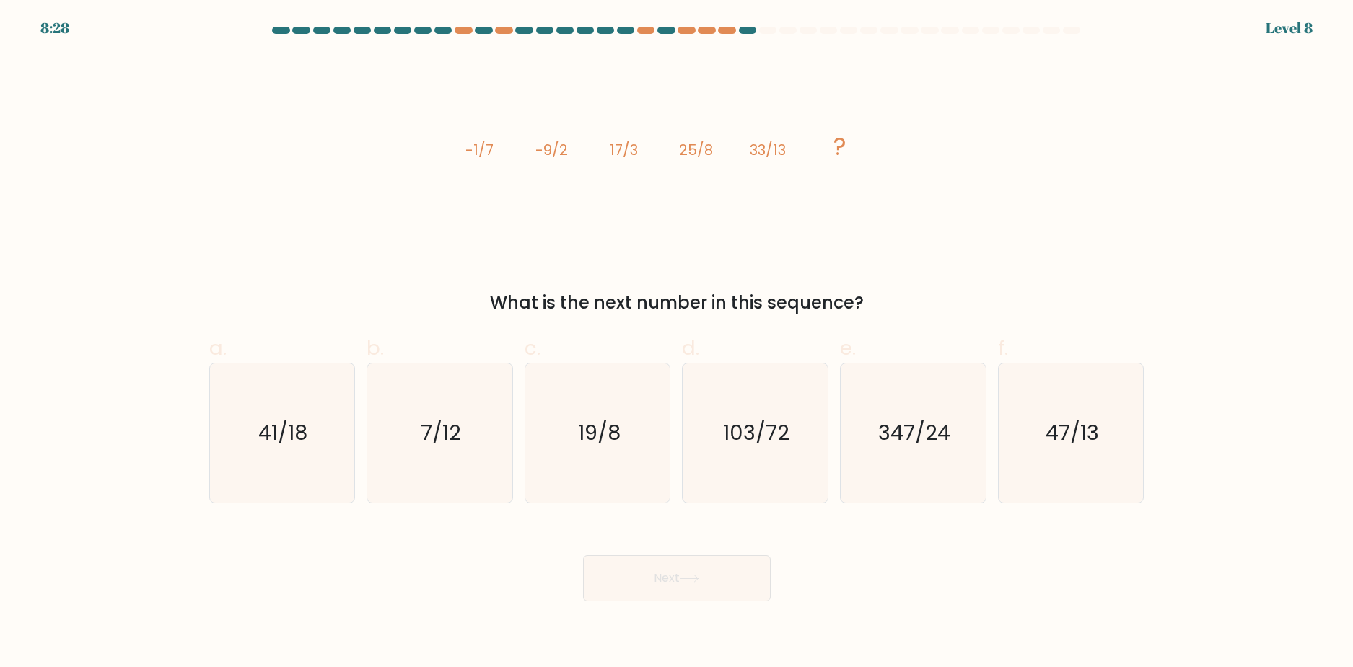
click at [353, 359] on label "a. 41/18" at bounding box center [282, 418] width 146 height 170
click at [677, 343] on input "a. 41/18" at bounding box center [677, 338] width 1 height 9
radio input "true"
click at [686, 585] on button "Next" at bounding box center [677, 579] width 188 height 46
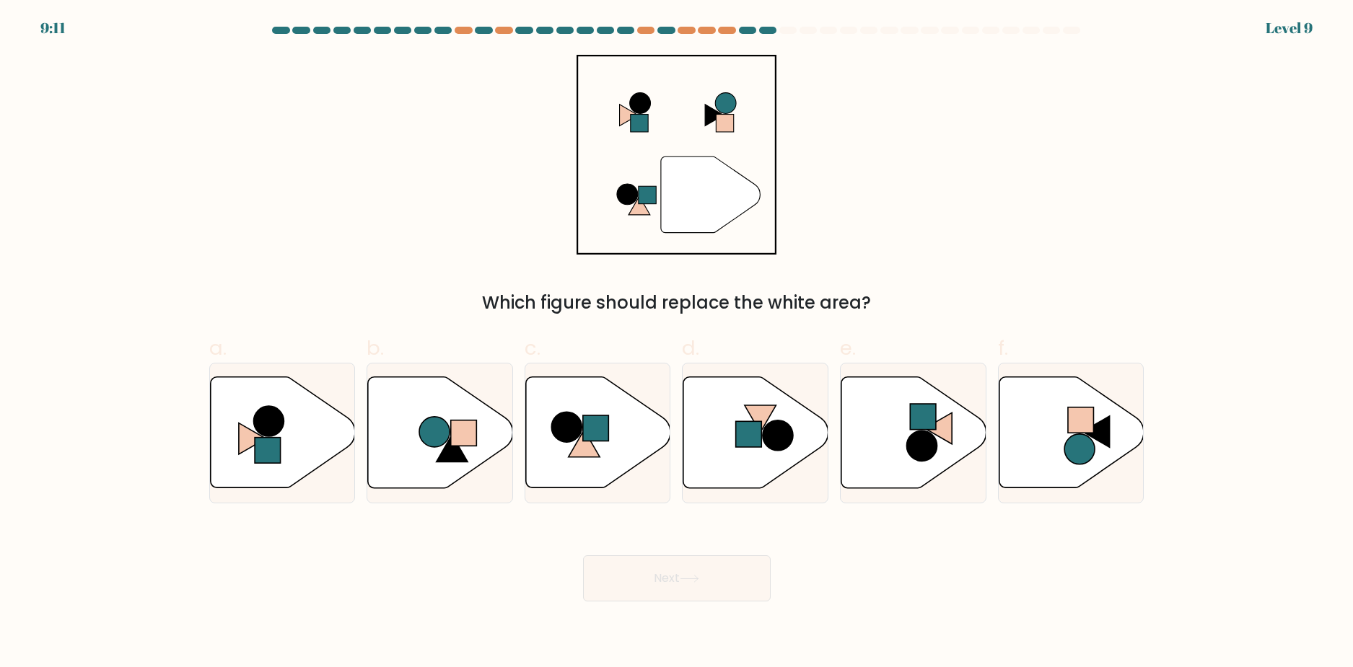
click at [678, 557] on div "Next" at bounding box center [677, 561] width 952 height 81
click at [476, 451] on icon at bounding box center [440, 432] width 145 height 111
click at [677, 343] on input "b." at bounding box center [677, 338] width 1 height 9
radio input "true"
click at [694, 583] on button "Next" at bounding box center [677, 579] width 188 height 46
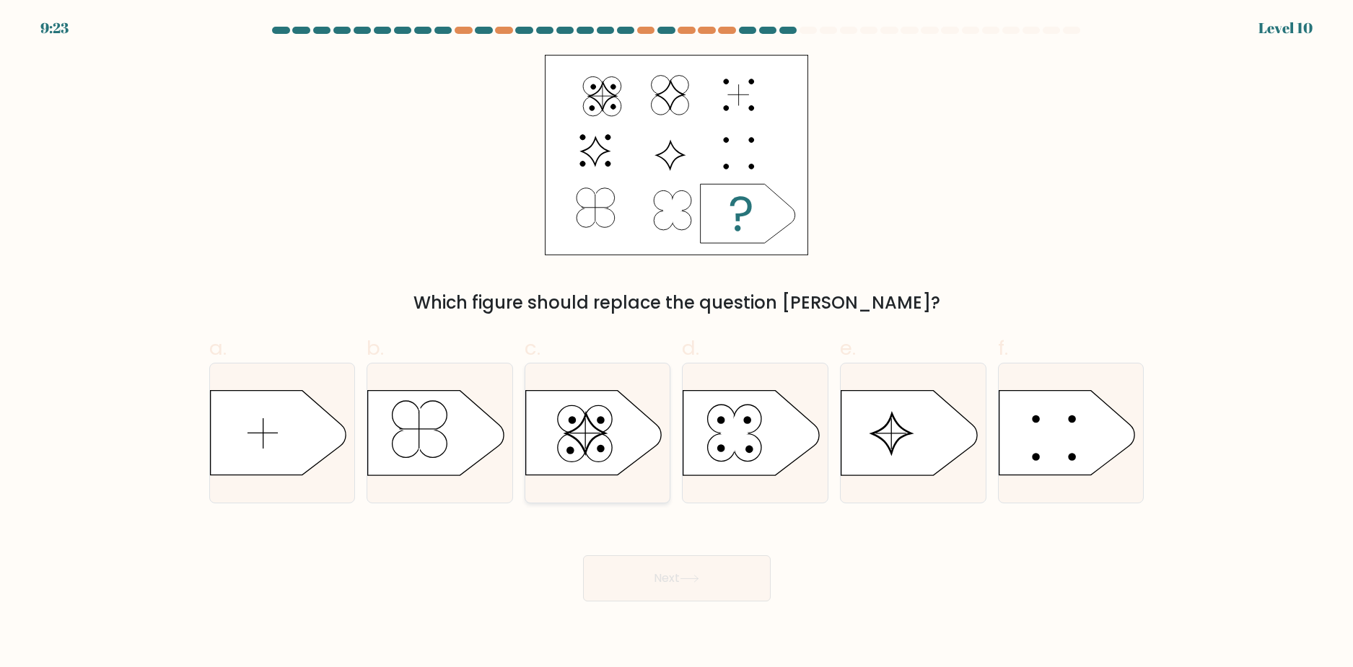
click at [644, 422] on icon at bounding box center [593, 433] width 136 height 84
click at [677, 343] on input "c." at bounding box center [677, 338] width 1 height 9
radio input "true"
click at [739, 584] on button "Next" at bounding box center [677, 579] width 188 height 46
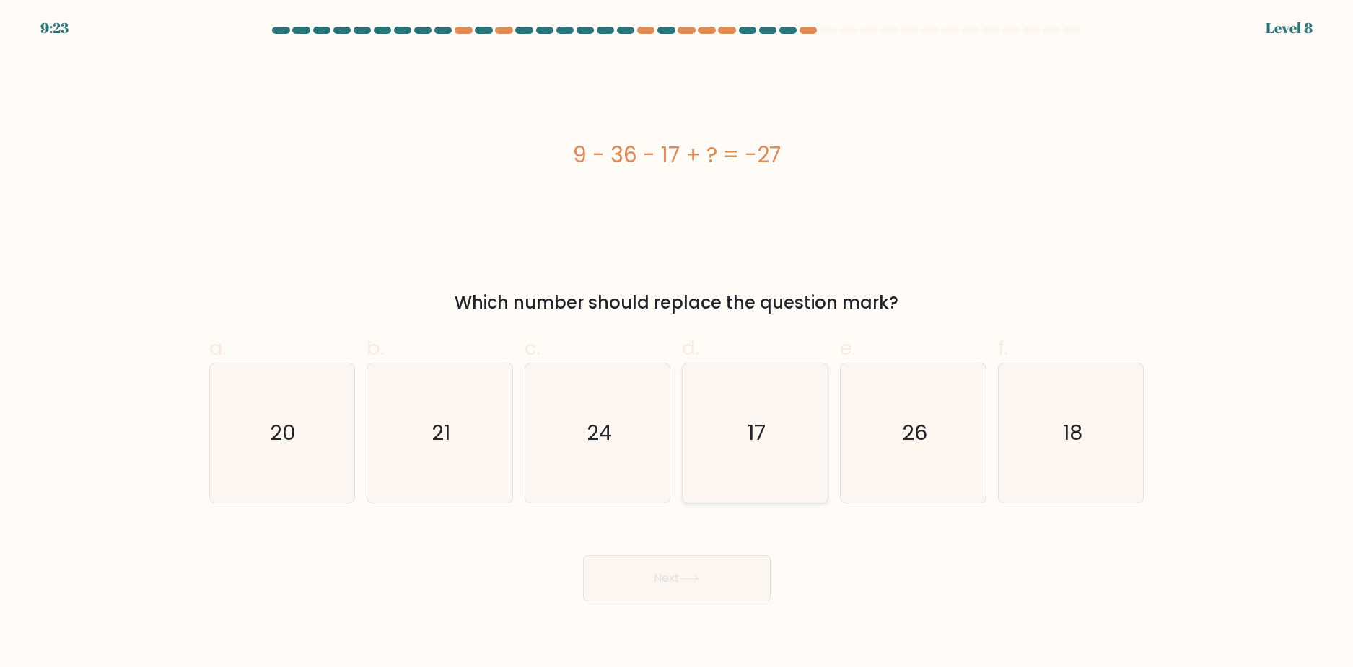
click at [695, 491] on icon "17" at bounding box center [754, 433] width 139 height 139
click at [678, 343] on input "d. 17" at bounding box center [677, 338] width 1 height 9
radio input "true"
click at [674, 635] on body "9:23 Level 8 a." at bounding box center [676, 333] width 1353 height 667
click at [682, 576] on button "Next" at bounding box center [677, 579] width 188 height 46
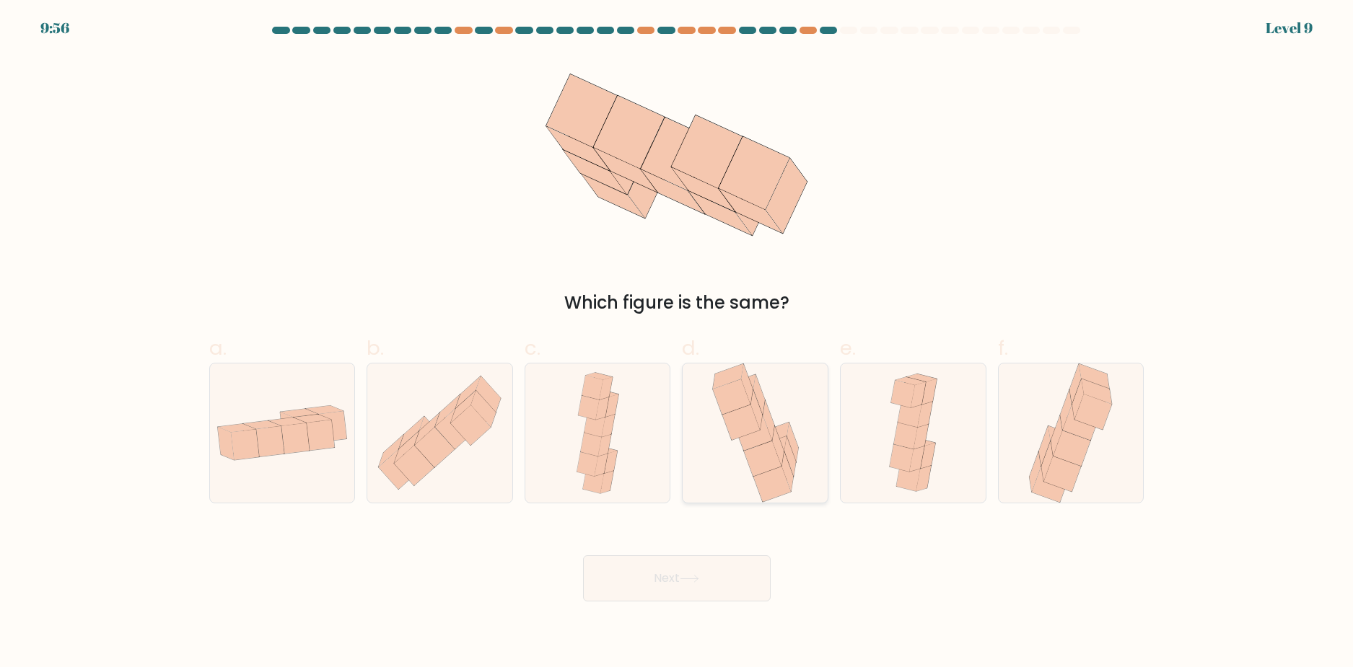
click at [743, 383] on icon at bounding box center [739, 386] width 30 height 25
click at [678, 343] on input "d." at bounding box center [677, 338] width 1 height 9
radio input "true"
click at [714, 589] on button "Next" at bounding box center [677, 579] width 188 height 46
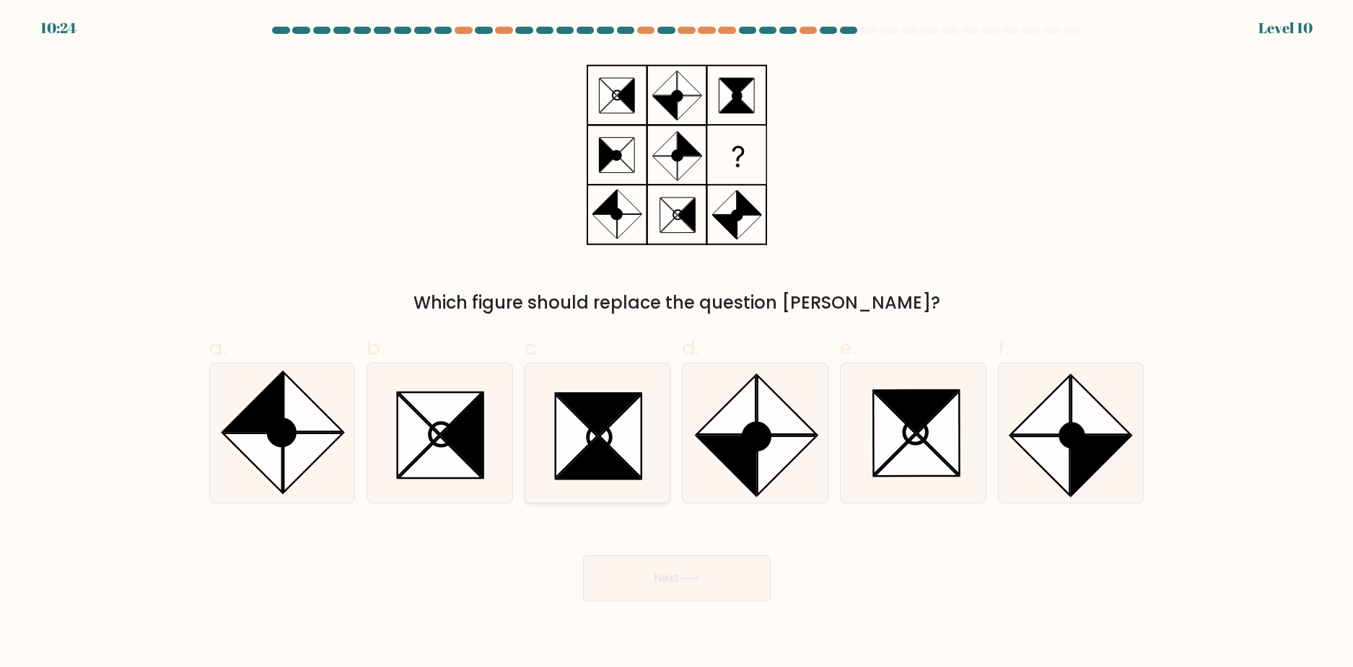
click at [615, 460] on icon at bounding box center [598, 458] width 84 height 42
click at [677, 343] on input "c." at bounding box center [677, 338] width 1 height 9
radio input "true"
click at [736, 587] on button "Next" at bounding box center [677, 579] width 188 height 46
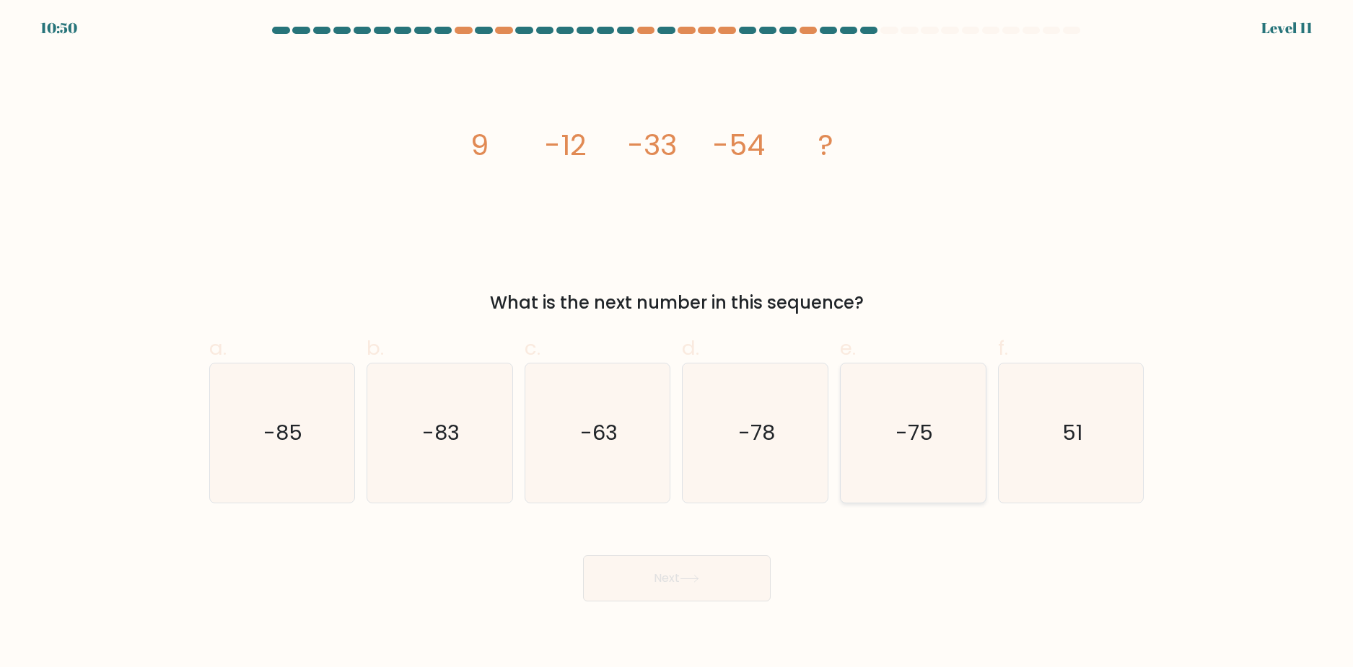
click at [910, 438] on text "-75" at bounding box center [914, 433] width 38 height 29
click at [678, 343] on input "e. -75" at bounding box center [677, 338] width 1 height 9
radio input "true"
click at [748, 574] on button "Next" at bounding box center [677, 579] width 188 height 46
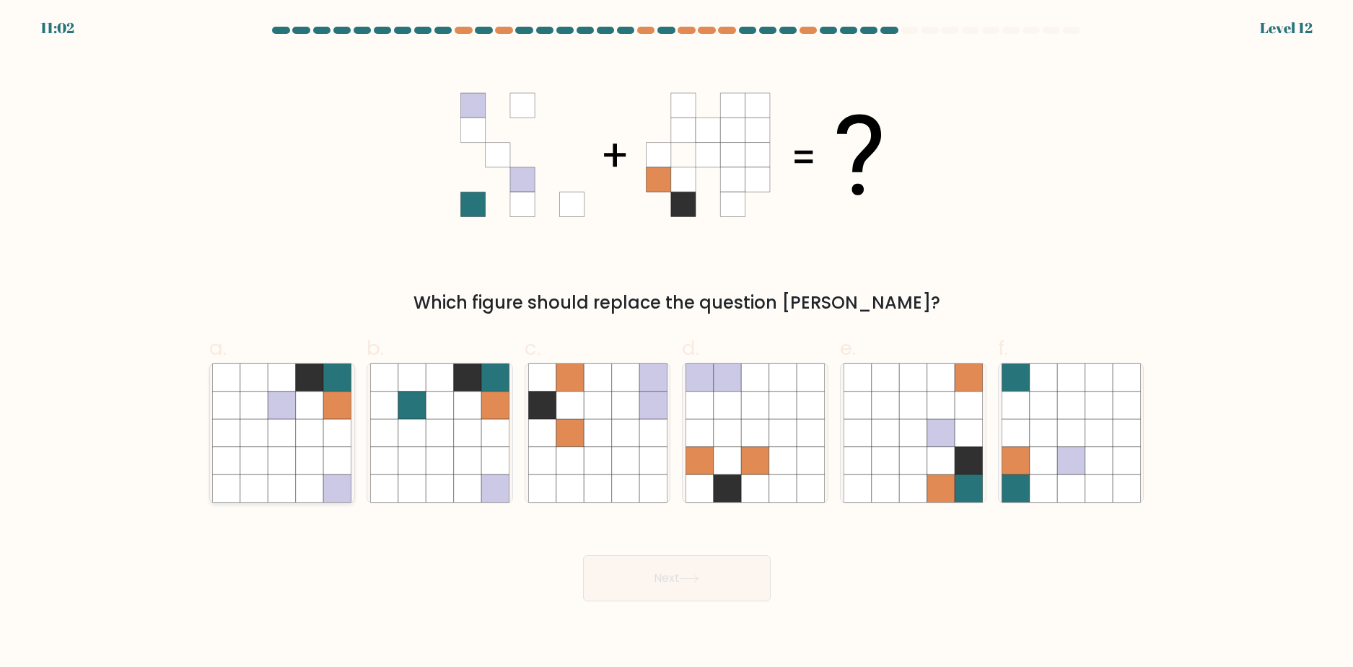
click at [320, 393] on icon at bounding box center [309, 405] width 27 height 27
click at [677, 343] on input "a." at bounding box center [677, 338] width 1 height 9
radio input "true"
click at [724, 587] on button "Next" at bounding box center [677, 579] width 188 height 46
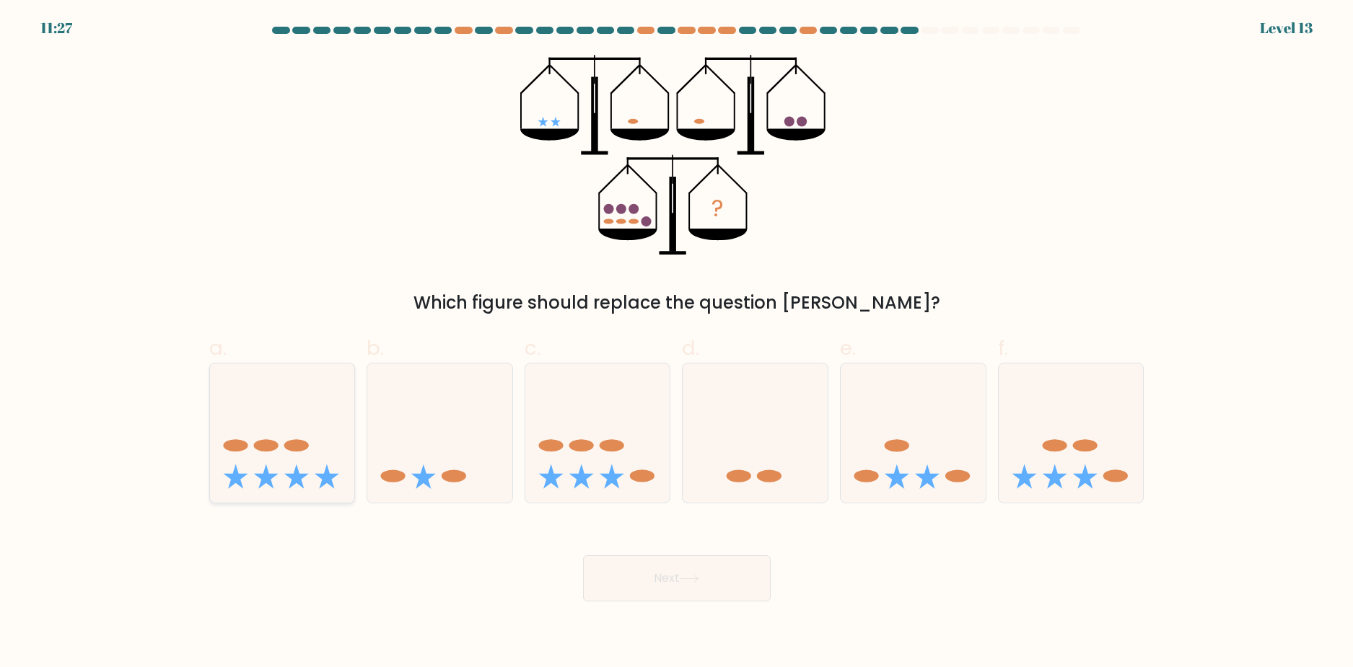
drag, startPoint x: 320, startPoint y: 456, endPoint x: 574, endPoint y: 535, distance: 266.1
click at [320, 456] on icon at bounding box center [282, 433] width 145 height 120
click at [677, 343] on input "a." at bounding box center [677, 338] width 1 height 9
radio input "true"
click at [680, 567] on button "Next" at bounding box center [677, 579] width 188 height 46
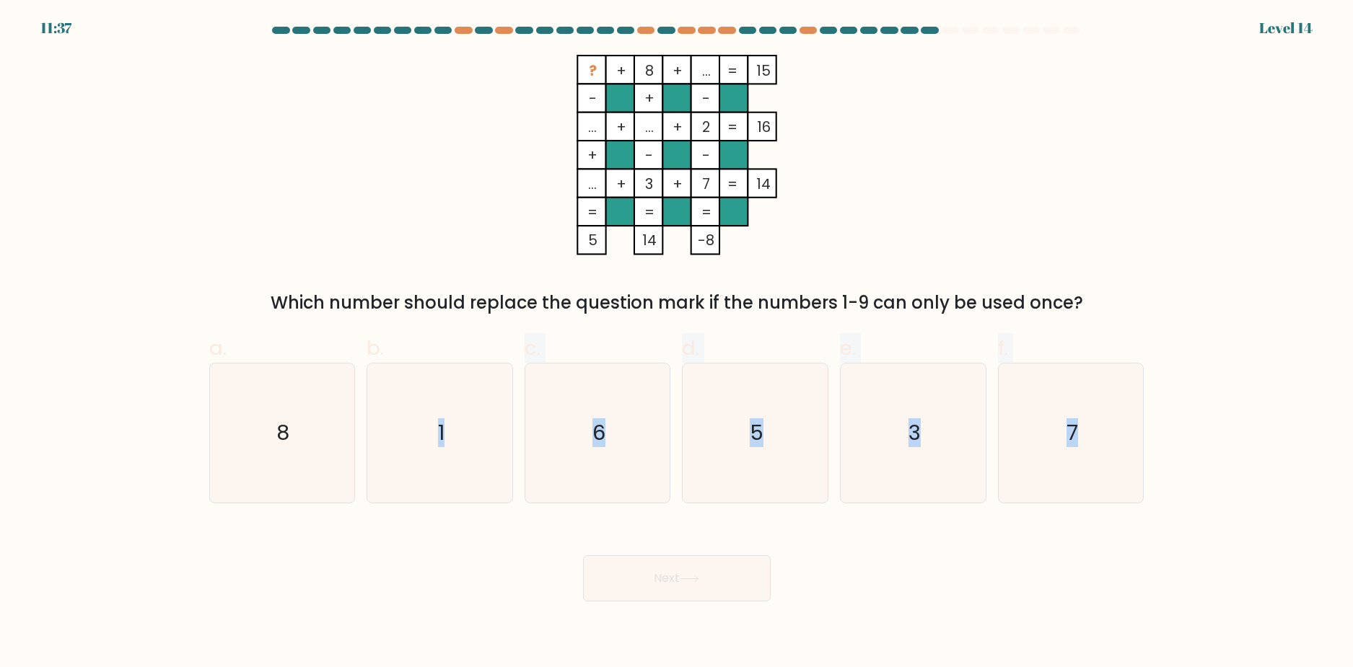
drag, startPoint x: 434, startPoint y: 462, endPoint x: 456, endPoint y: 545, distance: 85.8
click at [456, 545] on form at bounding box center [676, 314] width 1353 height 575
click at [455, 544] on div "Next" at bounding box center [677, 561] width 952 height 81
click at [613, 402] on icon "6" at bounding box center [597, 433] width 139 height 139
click at [677, 343] on input "c. 6" at bounding box center [677, 338] width 1 height 9
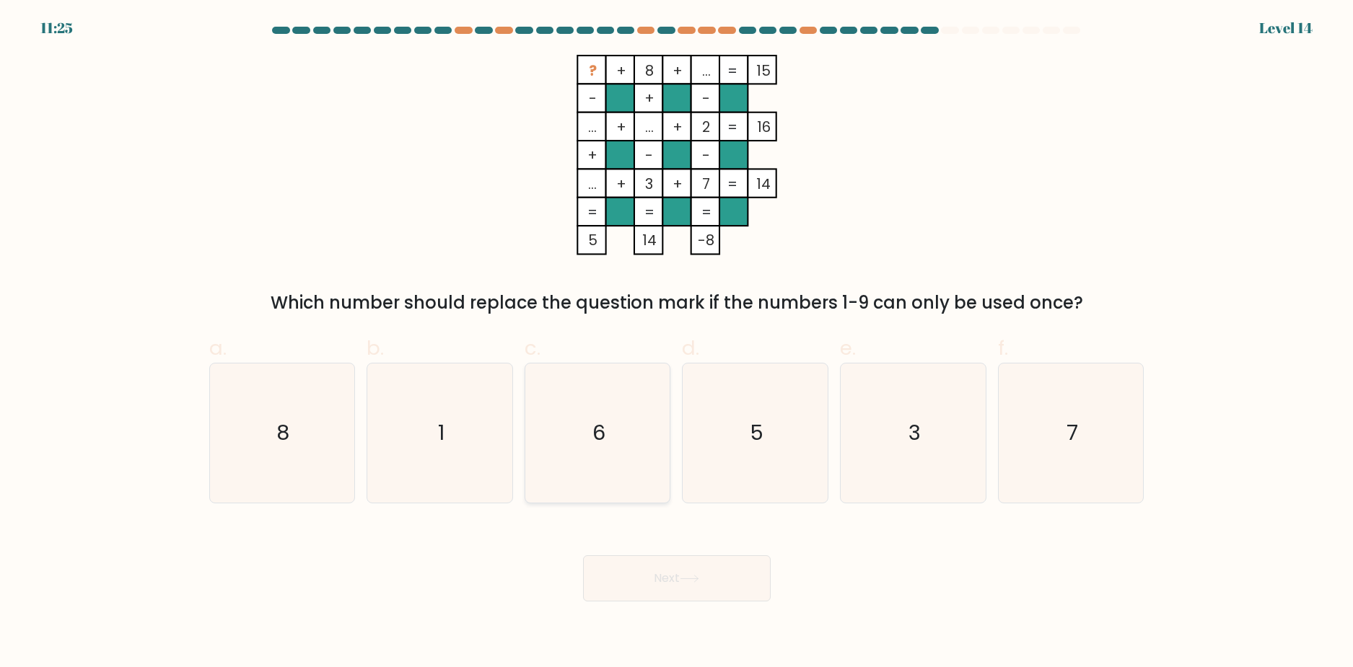
radio input "true"
click at [700, 592] on button "Next" at bounding box center [677, 579] width 188 height 46
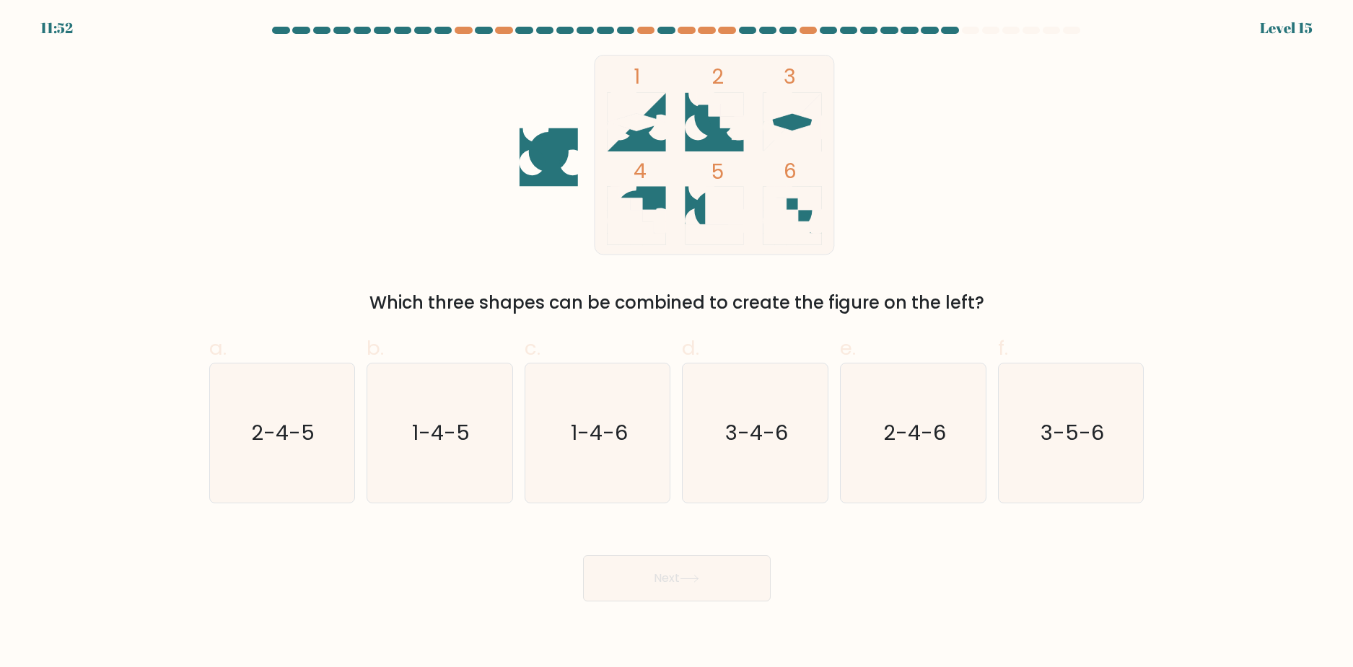
drag, startPoint x: 645, startPoint y: 136, endPoint x: 516, endPoint y: 241, distance: 166.2
click at [516, 241] on icon "1 2 3 4 5 6" at bounding box center [677, 155] width 388 height 201
click at [468, 476] on icon "1-4-5" at bounding box center [439, 433] width 139 height 139
click at [677, 343] on input "b. 1-4-5" at bounding box center [677, 338] width 1 height 9
radio input "true"
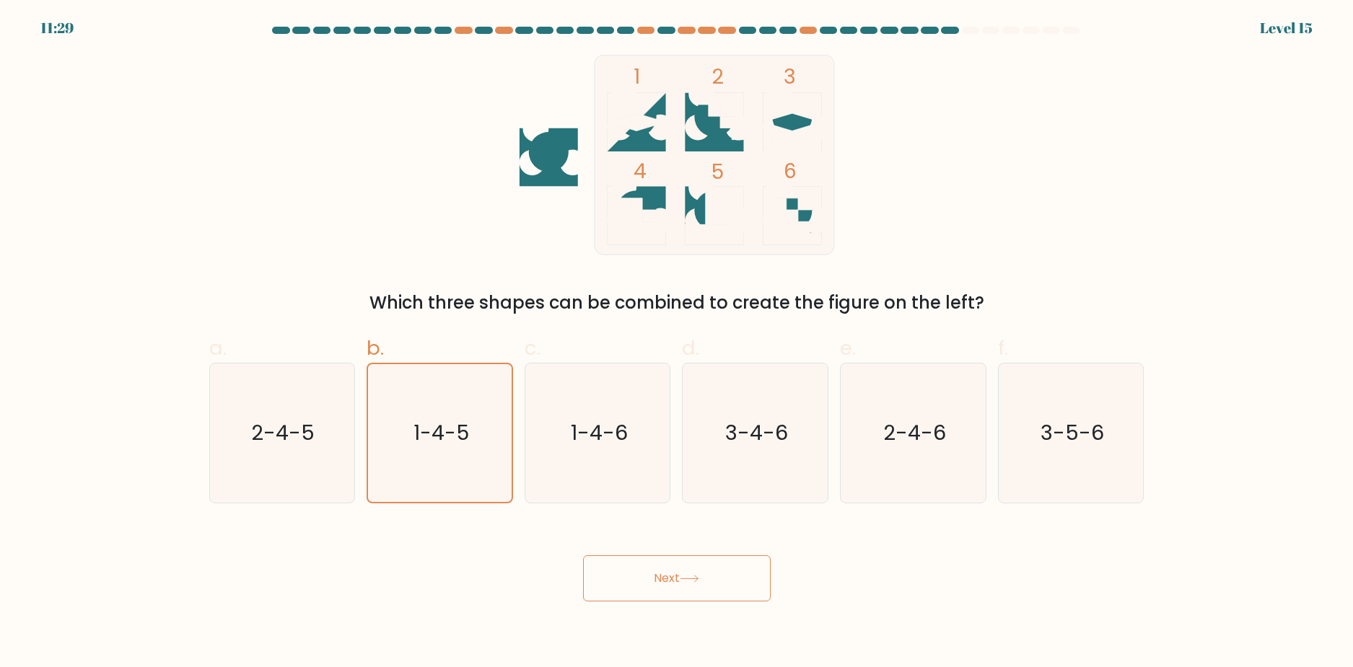
click at [672, 558] on button "Next" at bounding box center [677, 579] width 188 height 46
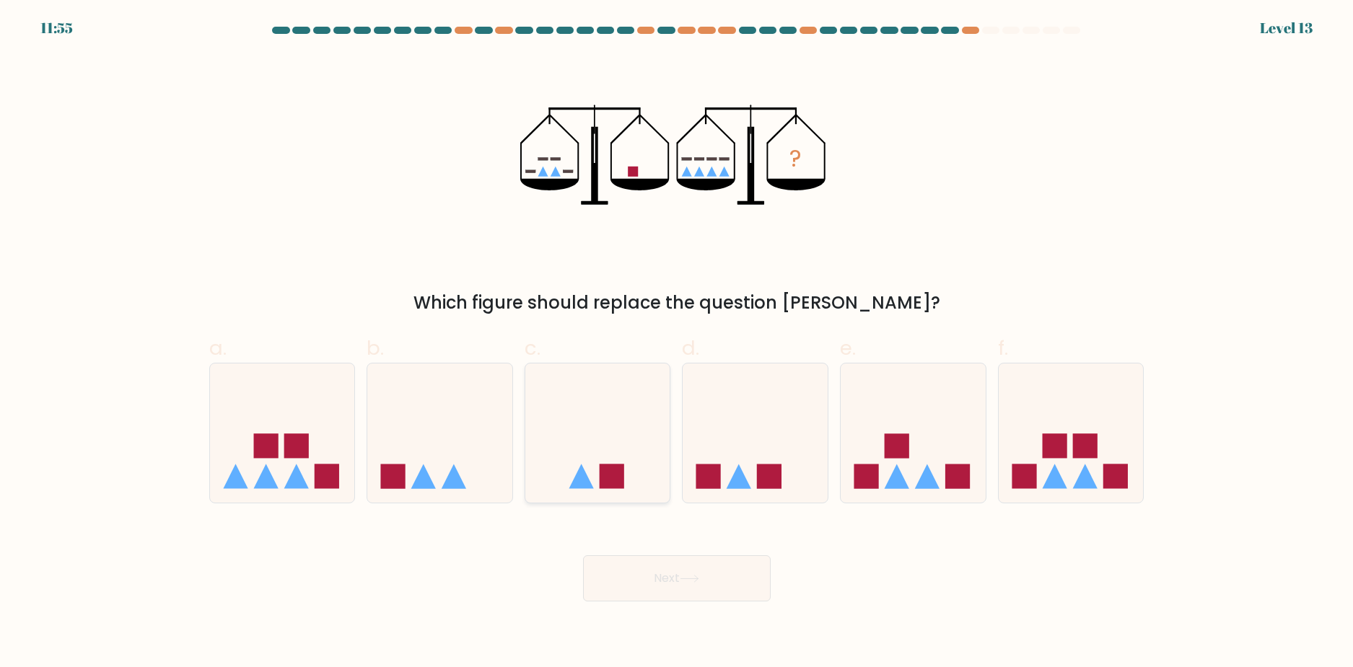
click at [626, 475] on icon at bounding box center [597, 433] width 145 height 120
click at [677, 343] on input "c." at bounding box center [677, 338] width 1 height 9
radio input "true"
click at [709, 594] on button "Next" at bounding box center [677, 579] width 188 height 46
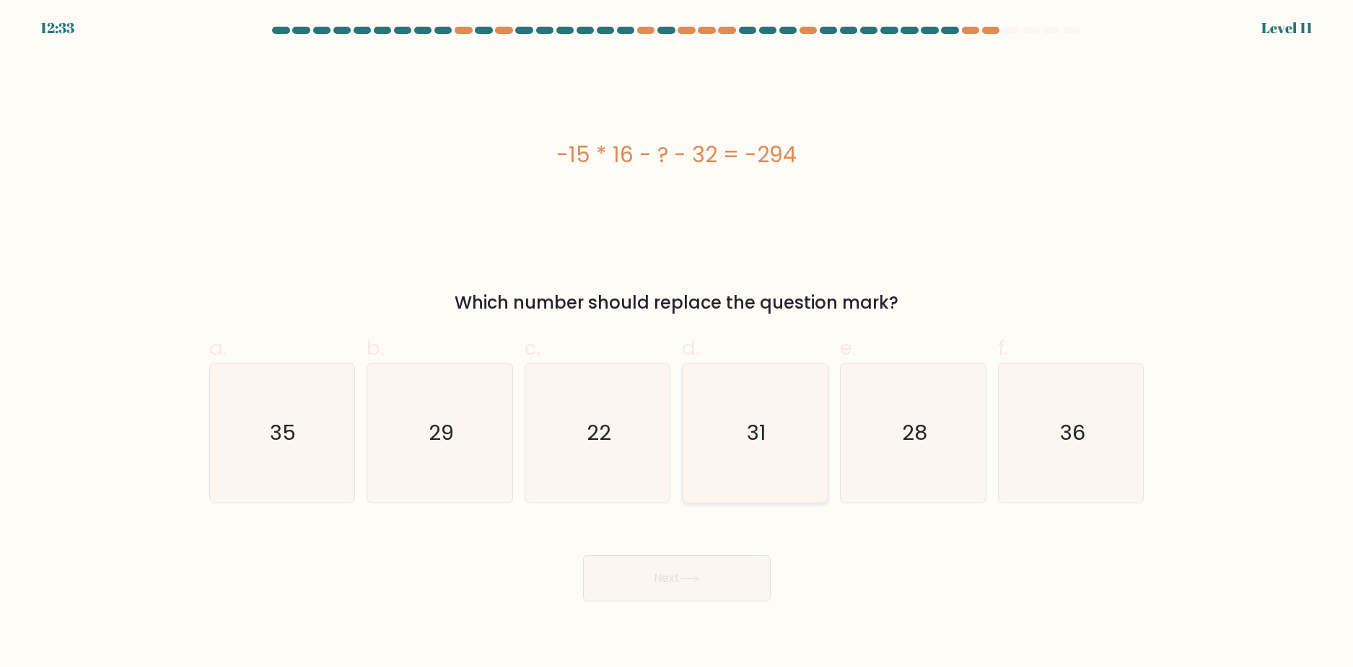
click at [787, 446] on icon "31" at bounding box center [754, 433] width 139 height 139
click at [678, 343] on input "d. 31" at bounding box center [677, 338] width 1 height 9
radio input "true"
click at [727, 590] on button "Next" at bounding box center [677, 579] width 188 height 46
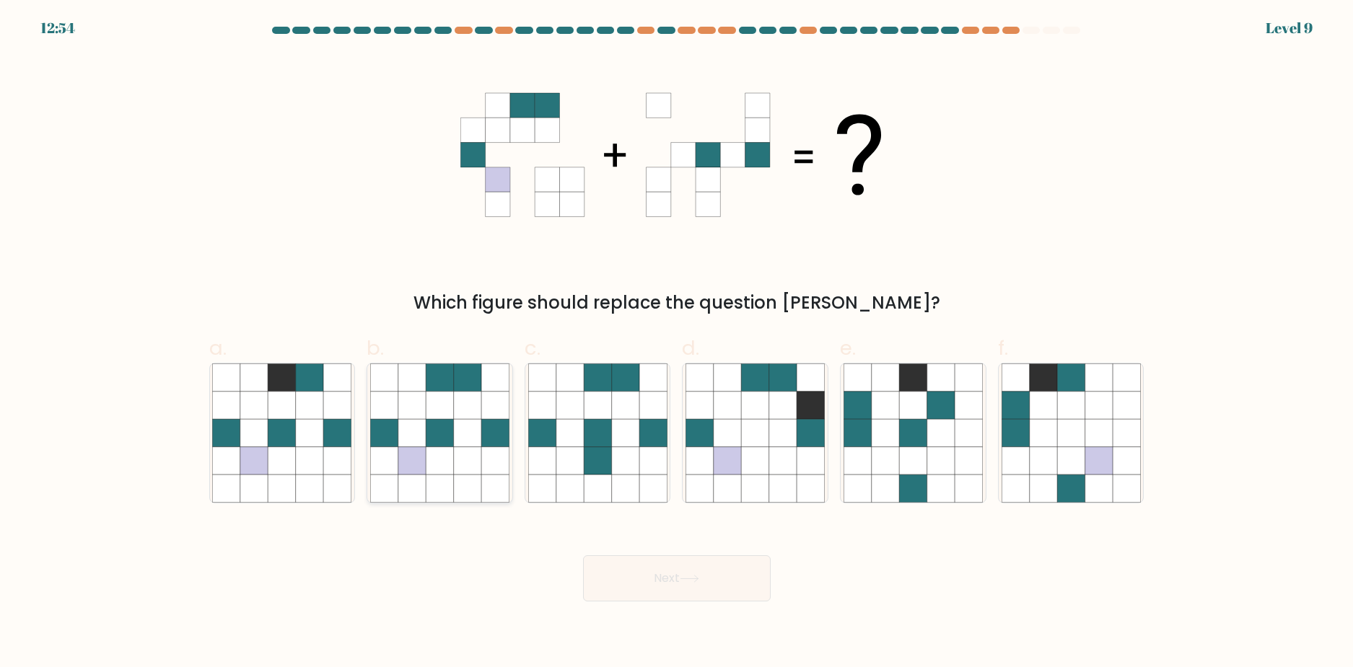
click at [408, 433] on icon at bounding box center [411, 432] width 27 height 27
click at [677, 343] on input "b." at bounding box center [677, 338] width 1 height 9
radio input "true"
click at [643, 577] on button "Next" at bounding box center [677, 579] width 188 height 46
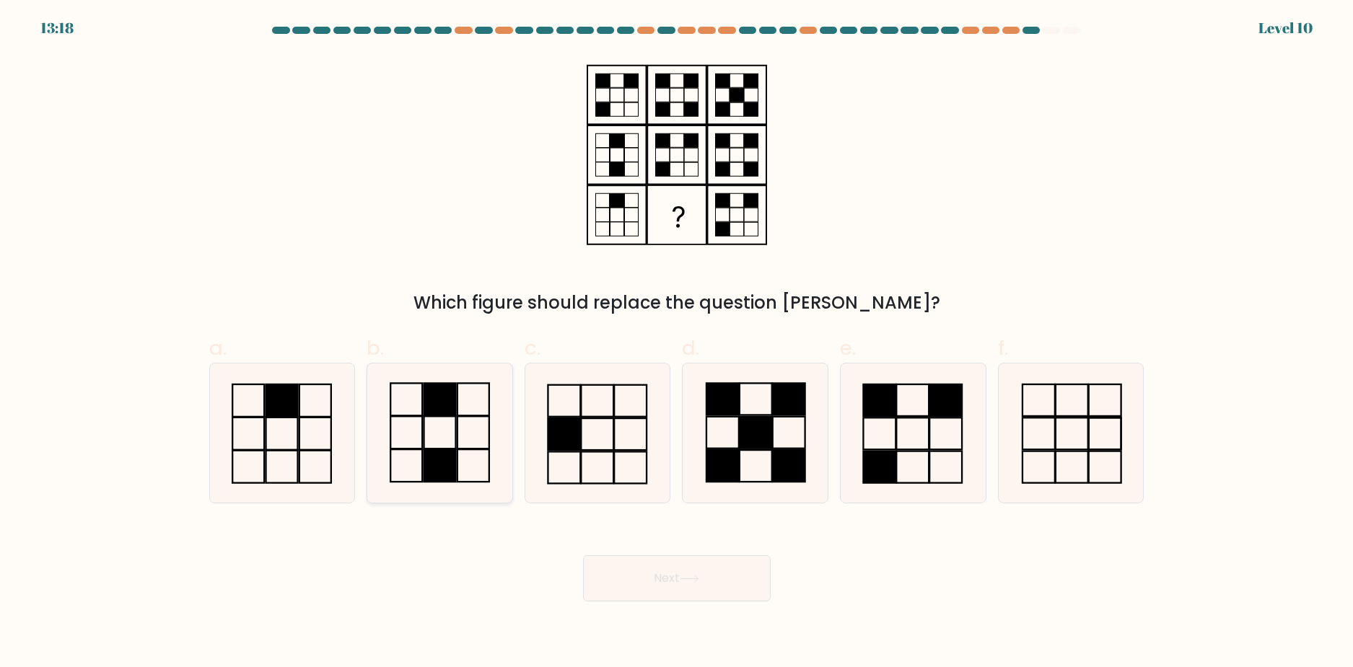
click at [460, 447] on icon at bounding box center [439, 433] width 139 height 139
click at [677, 343] on input "b." at bounding box center [677, 338] width 1 height 9
radio input "true"
click at [679, 584] on button "Next" at bounding box center [677, 579] width 188 height 46
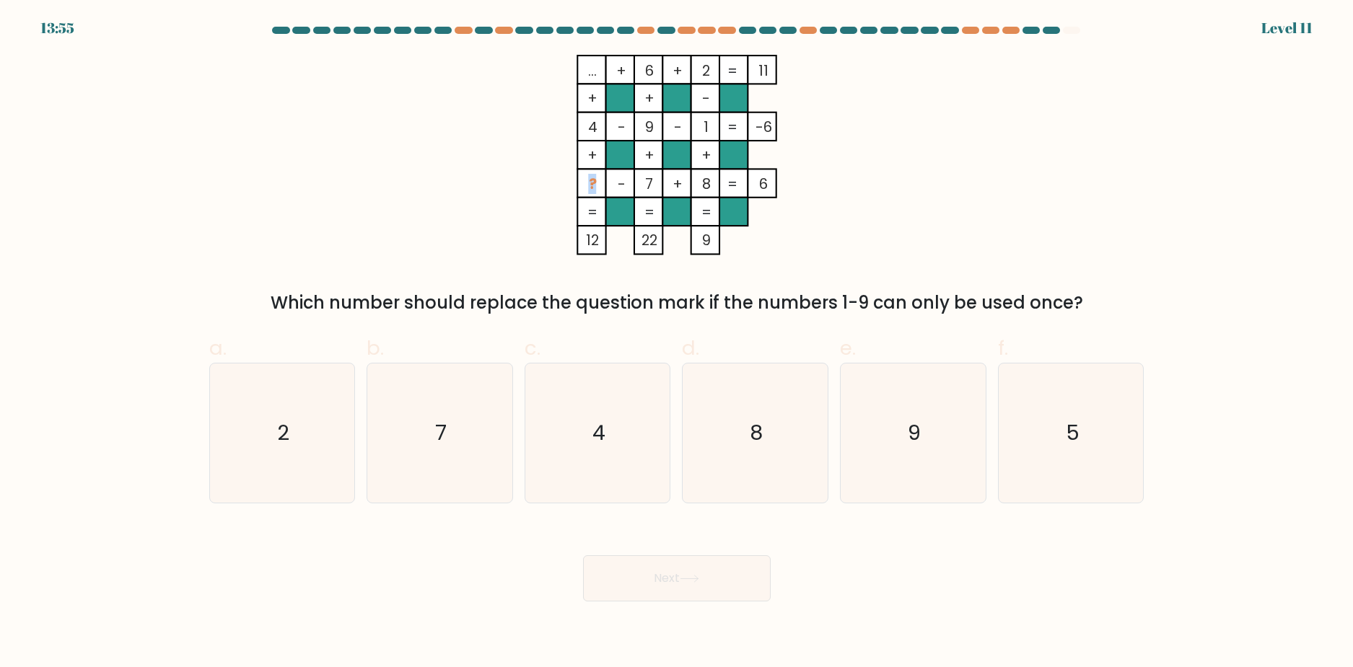
drag, startPoint x: 593, startPoint y: 185, endPoint x: 565, endPoint y: 178, distance: 29.1
click at [565, 178] on icon "... + 6 + 2 11 + + - 4 - 9 - 1 -6 + + + ? - 7 + 8 = 6 = = = = 12 22 9 =" at bounding box center [676, 155] width 433 height 201
click at [478, 426] on icon "7" at bounding box center [439, 433] width 139 height 139
click at [677, 343] on input "b. 7" at bounding box center [677, 338] width 1 height 9
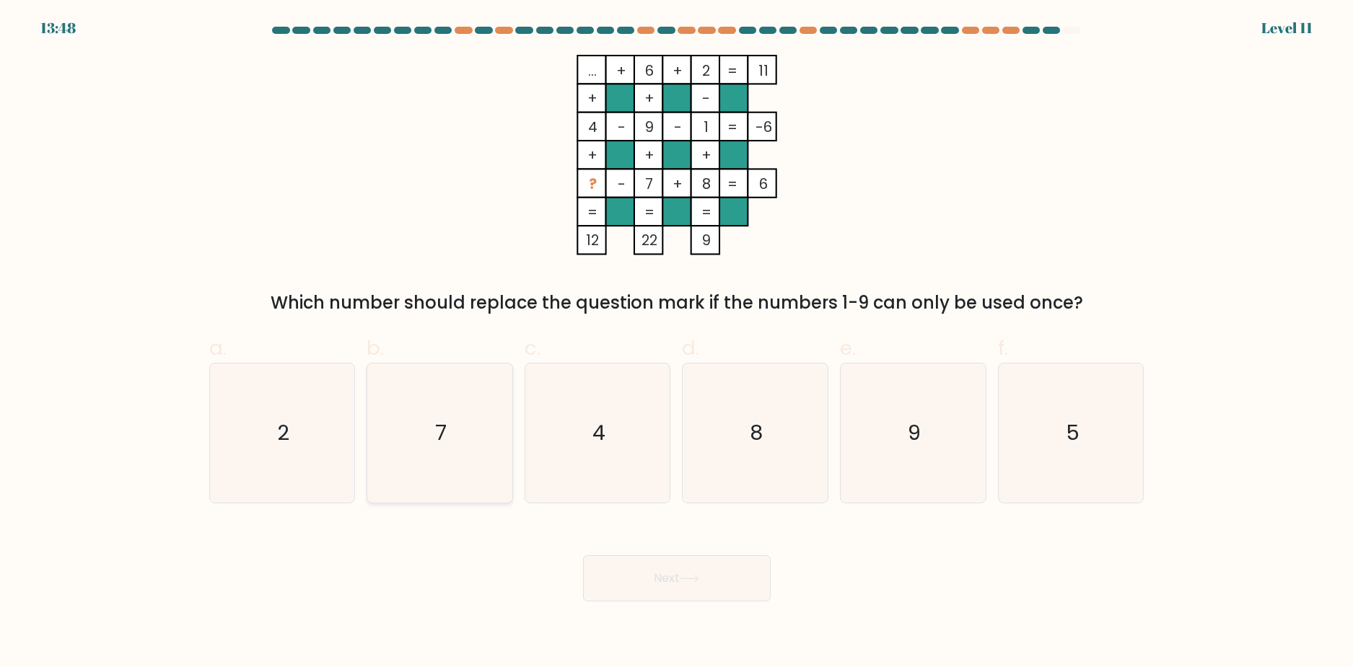
radio input "true"
click at [640, 592] on button "Next" at bounding box center [677, 579] width 188 height 46
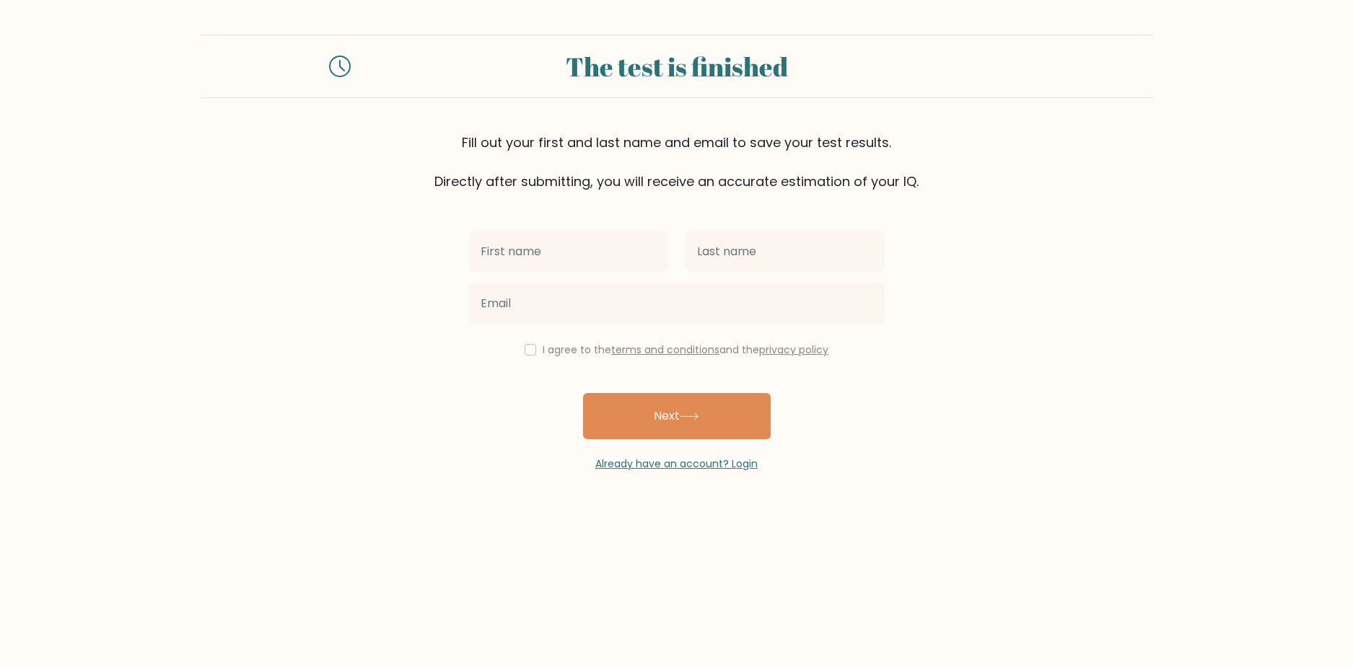
click at [599, 248] on input "text" at bounding box center [568, 252] width 199 height 40
type input "Jason"
type input "Ahn"
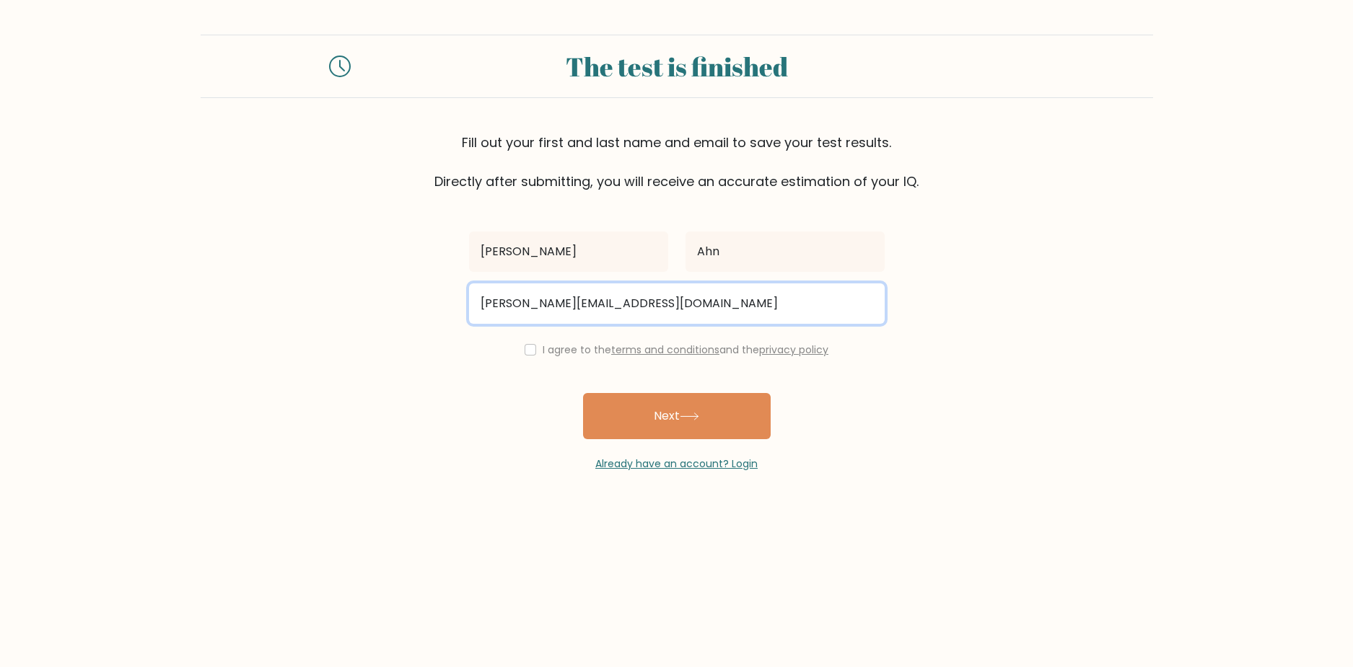
type input "jason.ahn270@gmail.com"
click at [583, 393] on button "Next" at bounding box center [677, 416] width 188 height 46
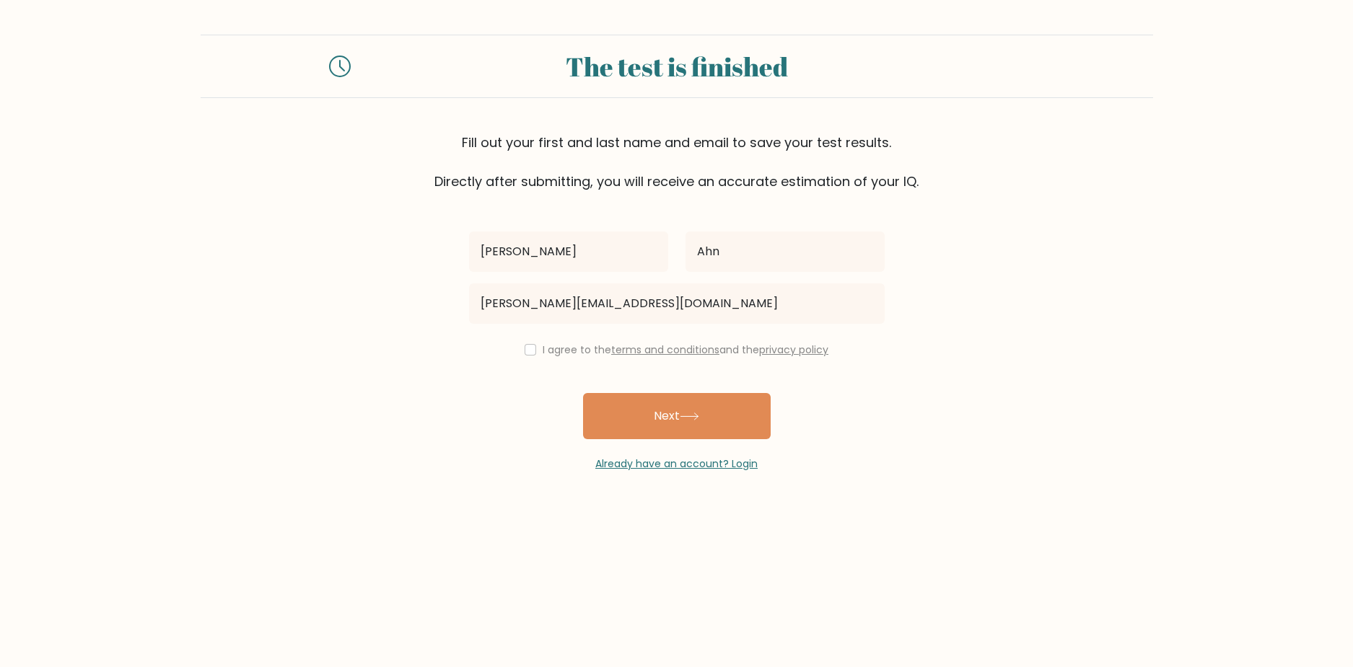
click at [519, 353] on div "I agree to the terms and conditions and the privacy policy" at bounding box center [676, 349] width 433 height 17
click at [533, 354] on div "I agree to the terms and conditions and the privacy policy" at bounding box center [676, 349] width 433 height 17
click at [531, 351] on input "checkbox" at bounding box center [531, 350] width 12 height 12
checkbox input "true"
click at [618, 417] on button "Next" at bounding box center [677, 416] width 188 height 46
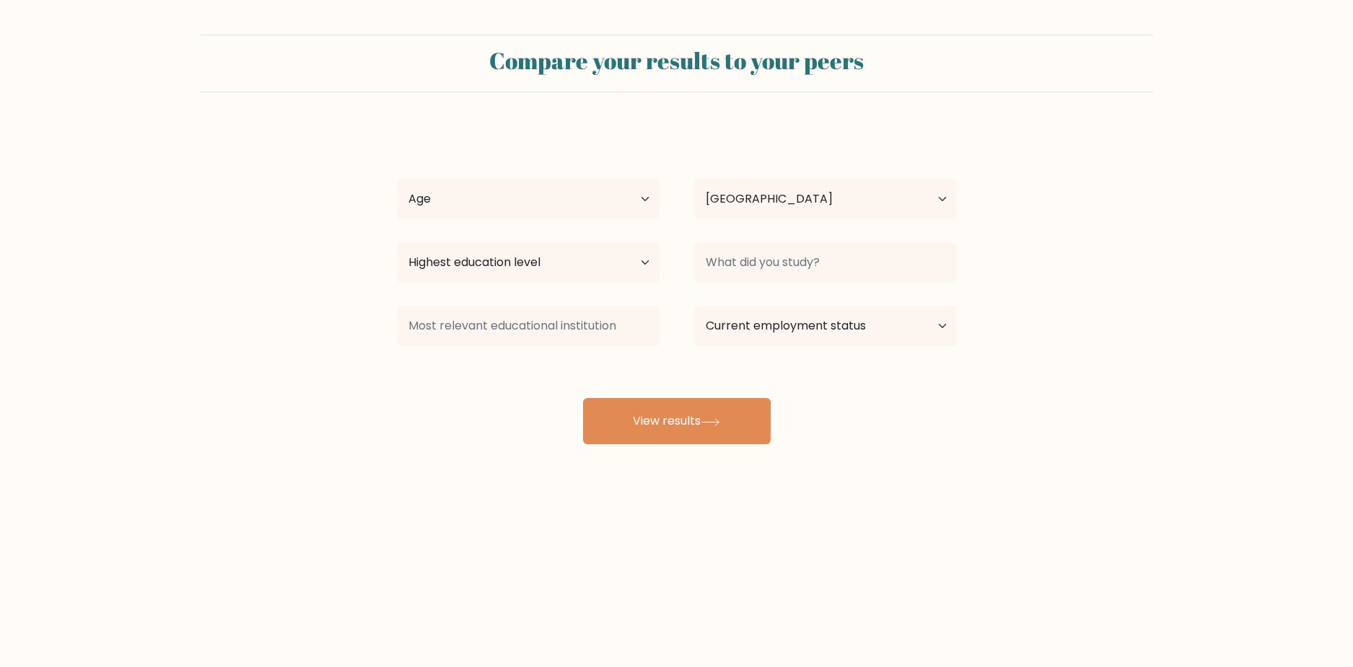
select select "CA"
click at [575, 211] on select "Age Under [DEMOGRAPHIC_DATA] [DEMOGRAPHIC_DATA] [DEMOGRAPHIC_DATA] [DEMOGRAPHIC…" at bounding box center [528, 199] width 263 height 40
select select "min_18"
click at [397, 179] on select "Age Under 18 years old 18-24 years old 25-34 years old 35-44 years old 45-54 ye…" at bounding box center [528, 199] width 263 height 40
click at [600, 273] on select "Highest education level No schooling Primary Lower Secondary Upper Secondary Oc…" at bounding box center [528, 262] width 263 height 40
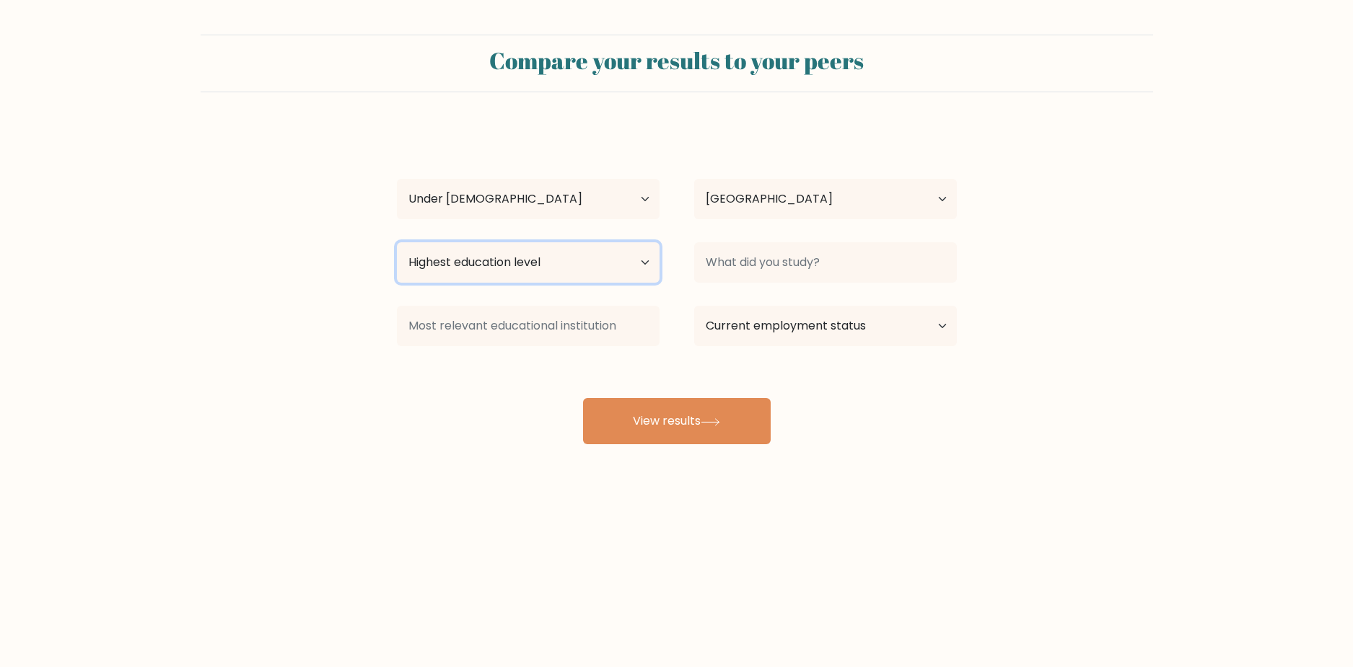
select select "primary"
click at [397, 242] on select "Highest education level No schooling Primary Lower Secondary Upper Secondary Oc…" at bounding box center [528, 262] width 263 height 40
click at [780, 206] on select "Country Afghanistan Albania Algeria American Samoa Andorra Angola Anguilla Anta…" at bounding box center [825, 199] width 263 height 40
click at [832, 151] on div "Jason Ahn Age Under 18 years old 18-24 years old 25-34 years old 35-44 years ol…" at bounding box center [676, 285] width 577 height 317
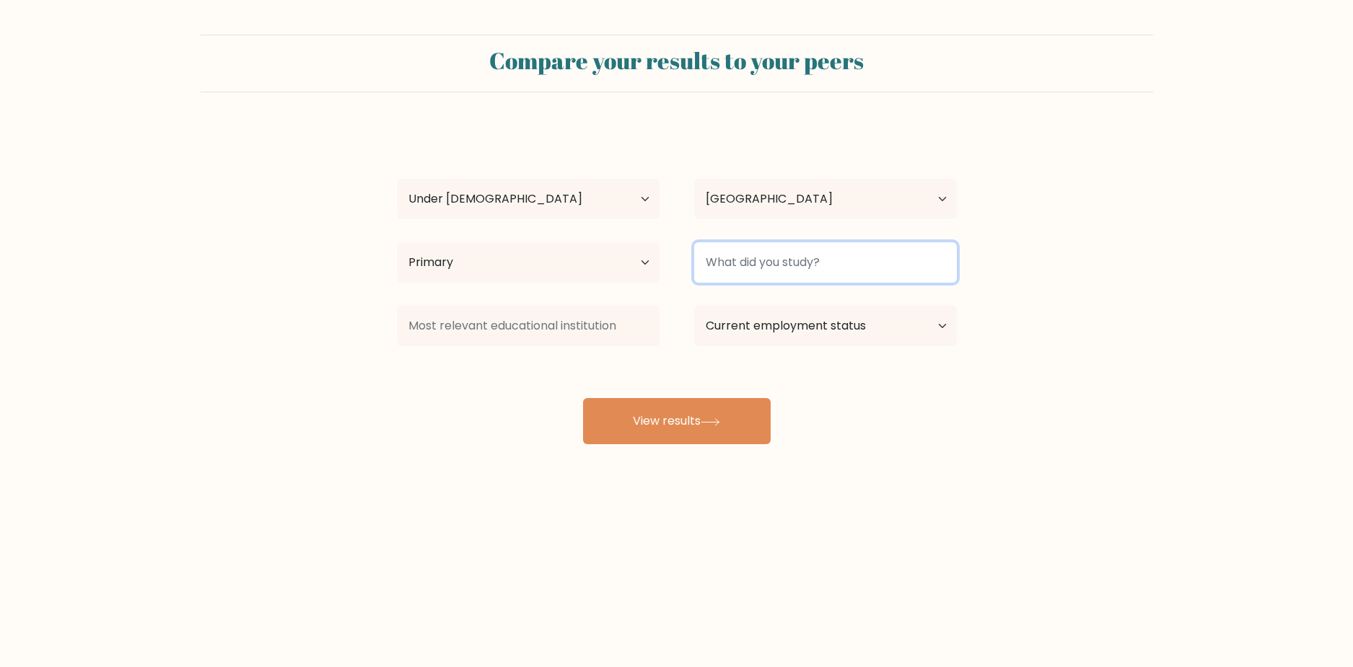
click at [837, 263] on input at bounding box center [825, 262] width 263 height 40
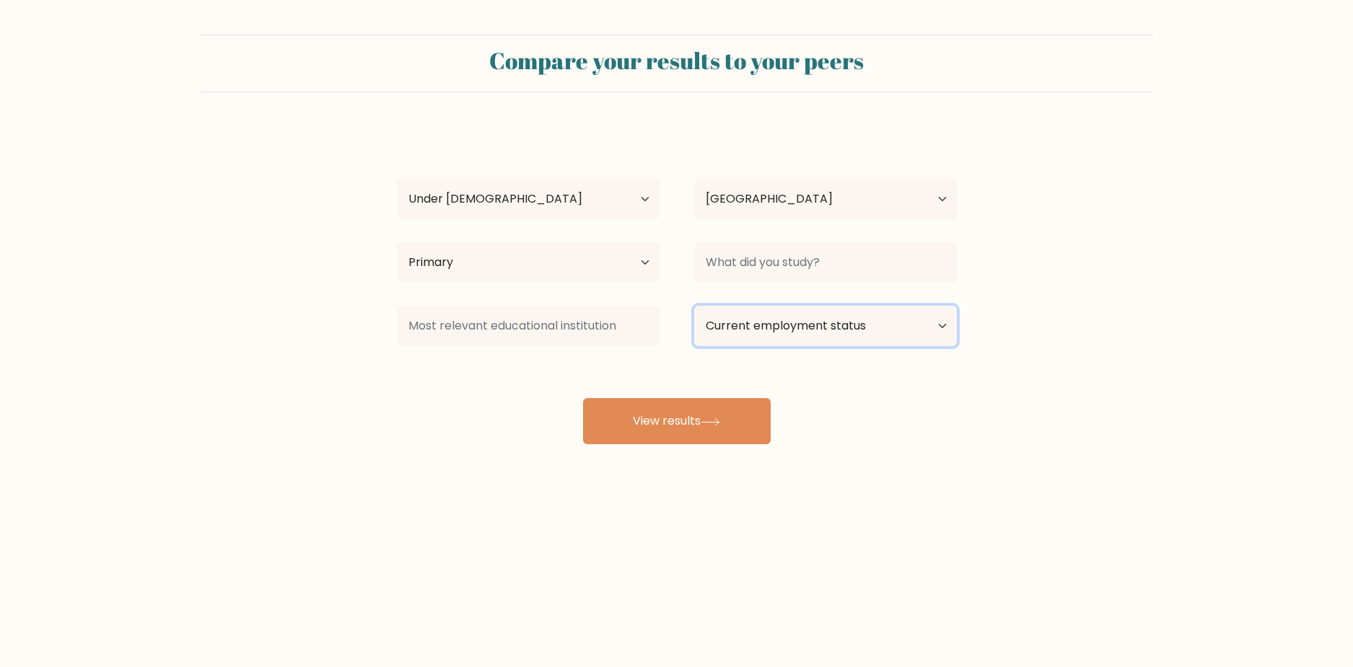
click at [850, 336] on select "Current employment status Employed Student Retired Other / prefer not to answer" at bounding box center [825, 326] width 263 height 40
select select "student"
click at [694, 306] on select "Current employment status Employed Student Retired Other / prefer not to answer" at bounding box center [825, 326] width 263 height 40
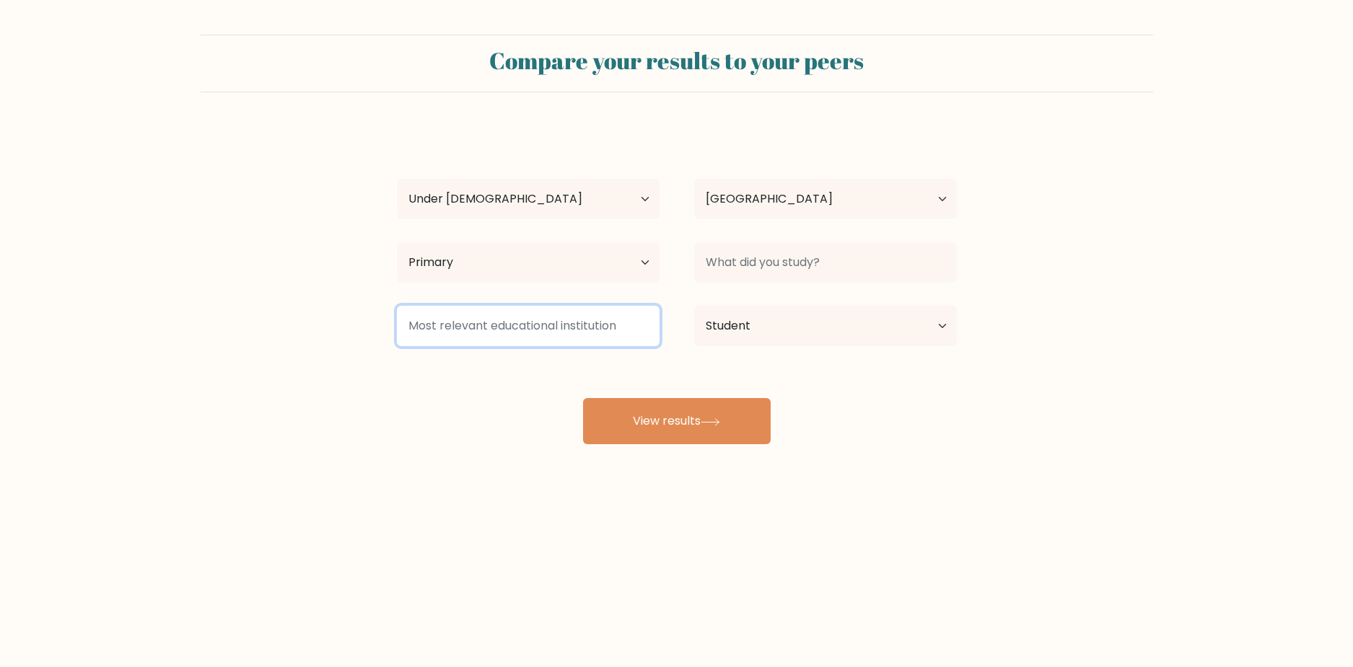
click at [597, 334] on input at bounding box center [528, 326] width 263 height 40
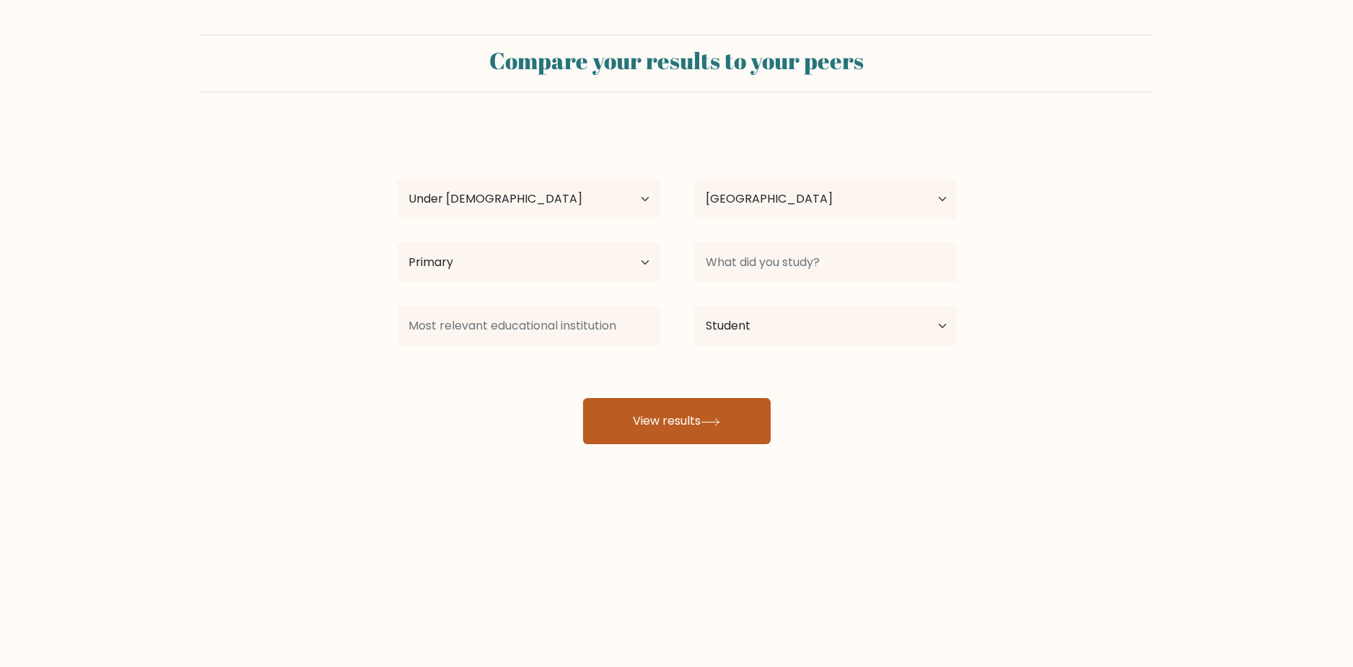
click at [692, 413] on button "View results" at bounding box center [677, 421] width 188 height 46
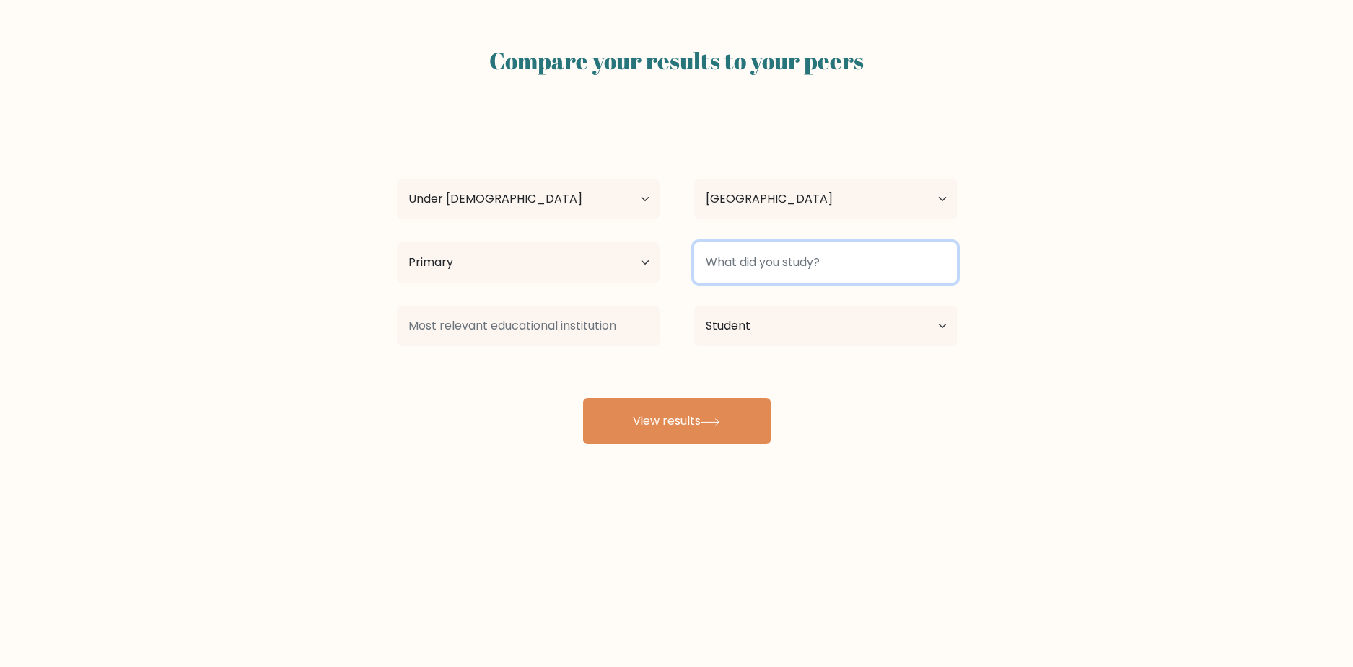
click at [755, 268] on input at bounding box center [825, 262] width 263 height 40
click at [750, 255] on input at bounding box center [825, 262] width 263 height 40
click at [583, 398] on button "View results" at bounding box center [677, 421] width 188 height 46
type input "j"
click at [583, 398] on button "View results" at bounding box center [677, 421] width 188 height 46
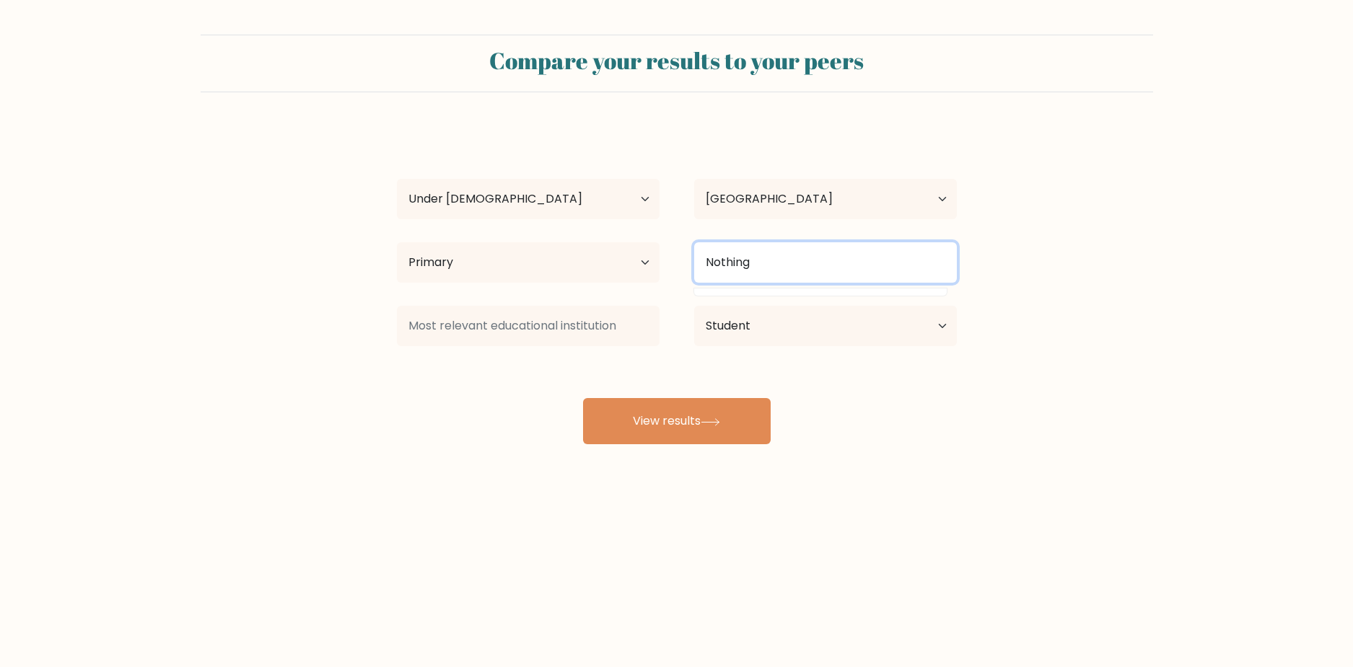
type input "Nothing"
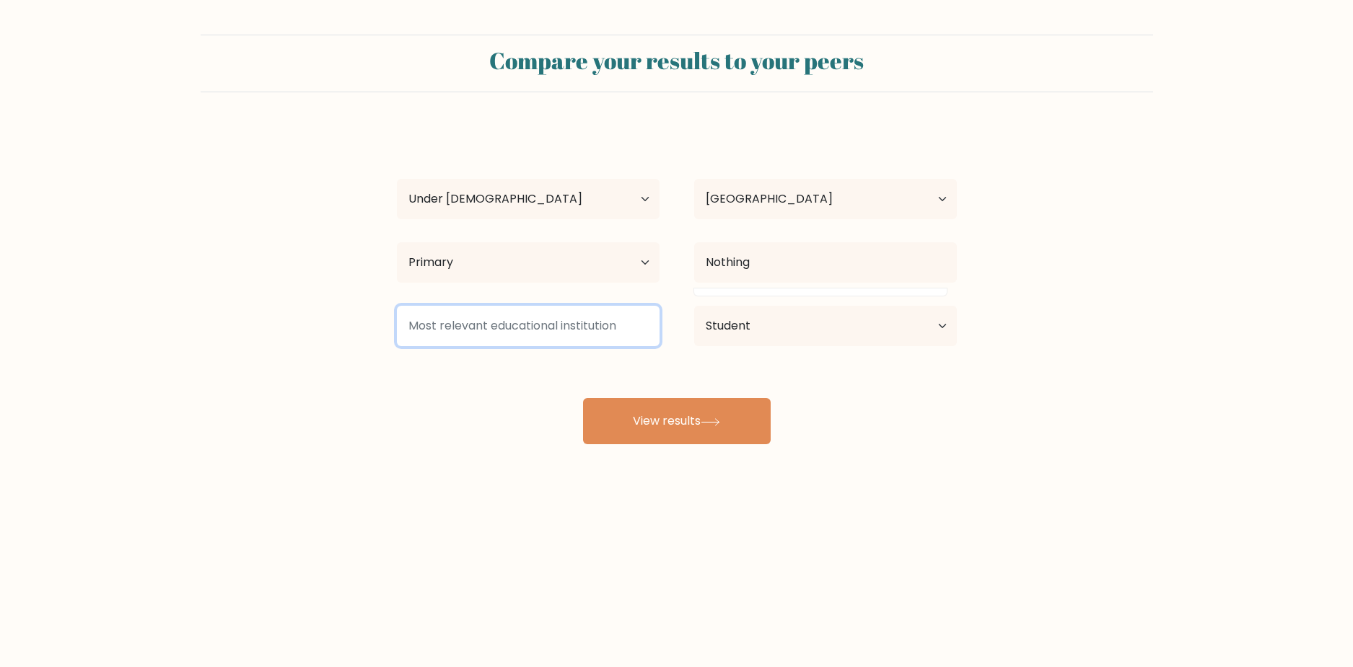
click at [556, 341] on input at bounding box center [528, 326] width 263 height 40
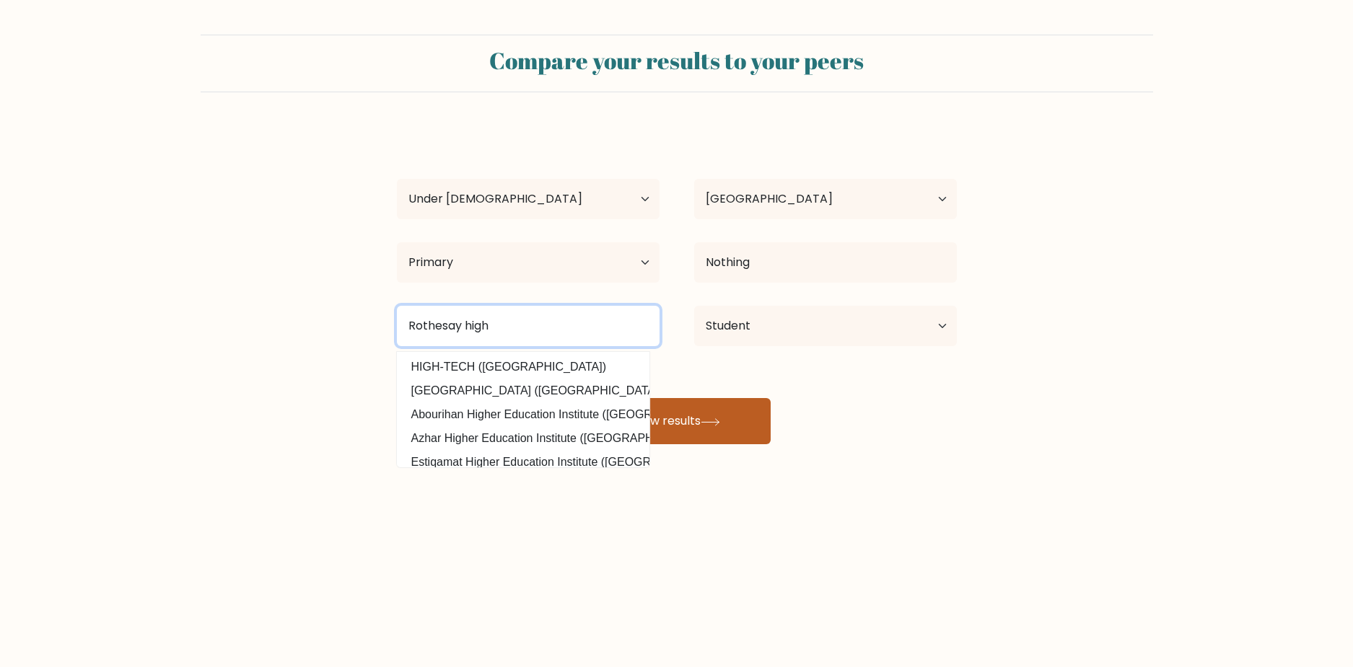
type input "Rothesay high"
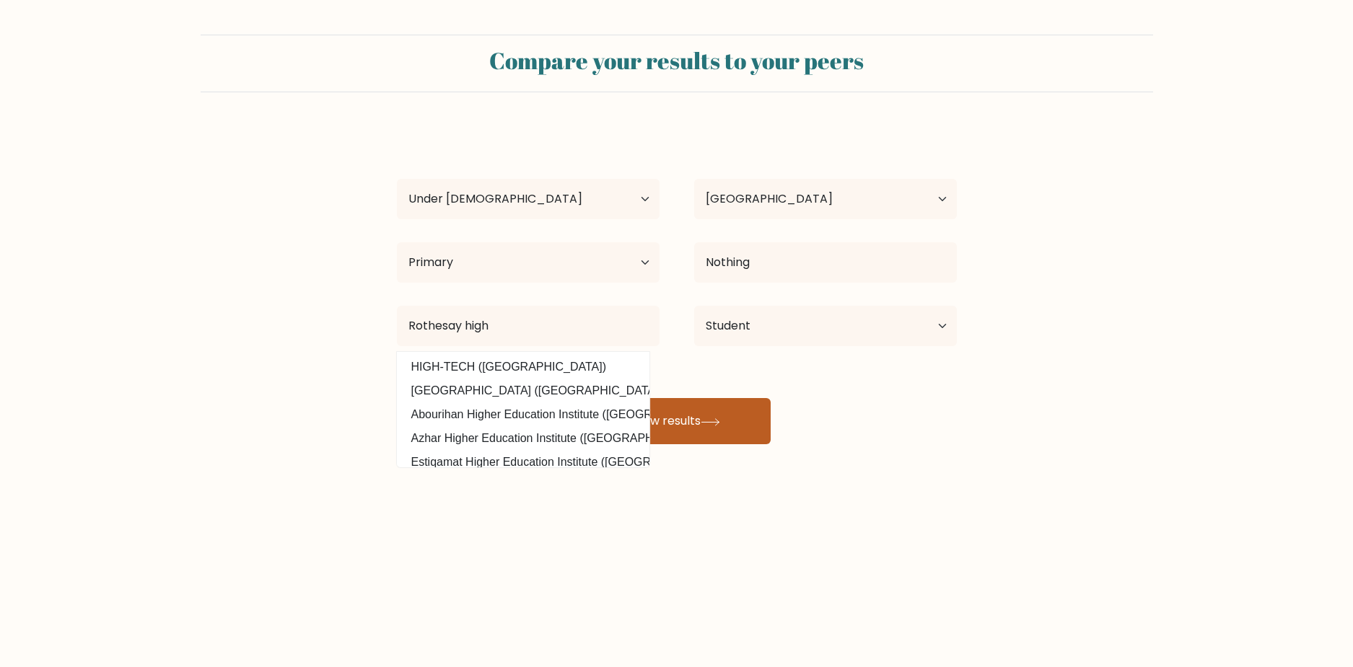
click at [691, 408] on button "View results" at bounding box center [677, 421] width 188 height 46
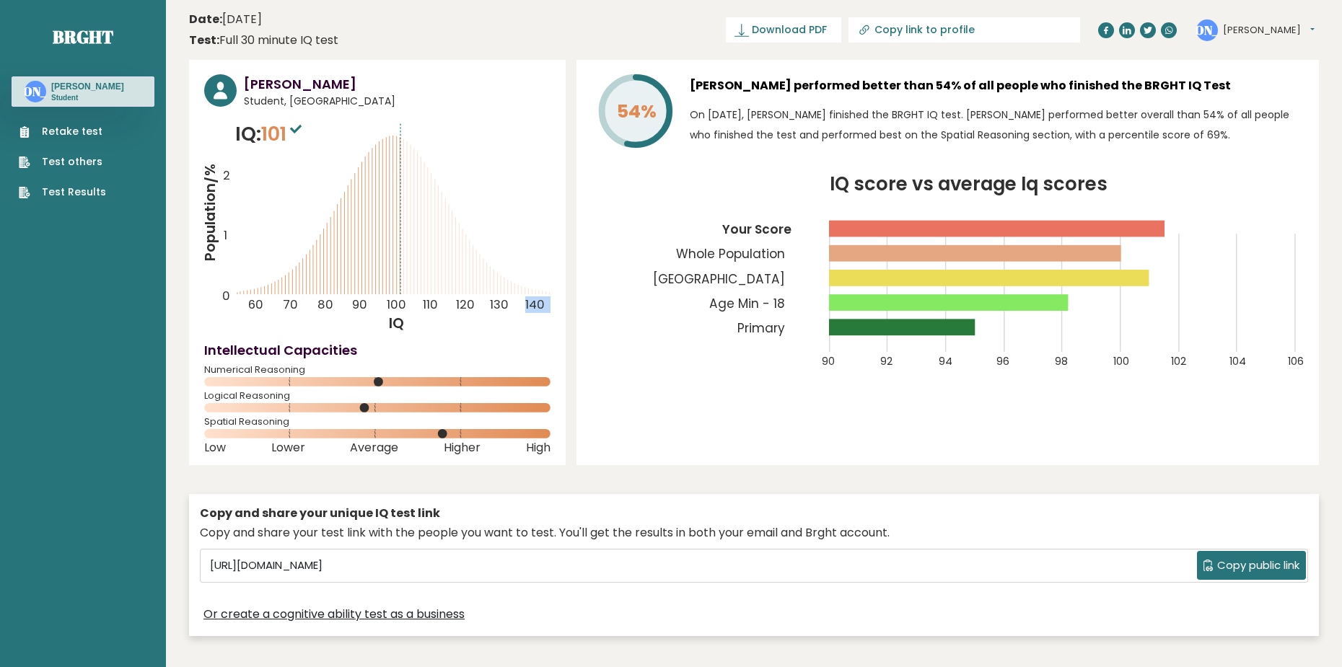
drag, startPoint x: 355, startPoint y: 286, endPoint x: 333, endPoint y: 278, distance: 23.7
click at [284, 284] on icon "Population/% IQ 0 1 2 60 70 80 90 100 110 120 130 140" at bounding box center [377, 227] width 346 height 214
click at [341, 279] on icon "Population/% IQ 0 1 2 60 70 80 90 100 110 120 130 140" at bounding box center [377, 227] width 346 height 214
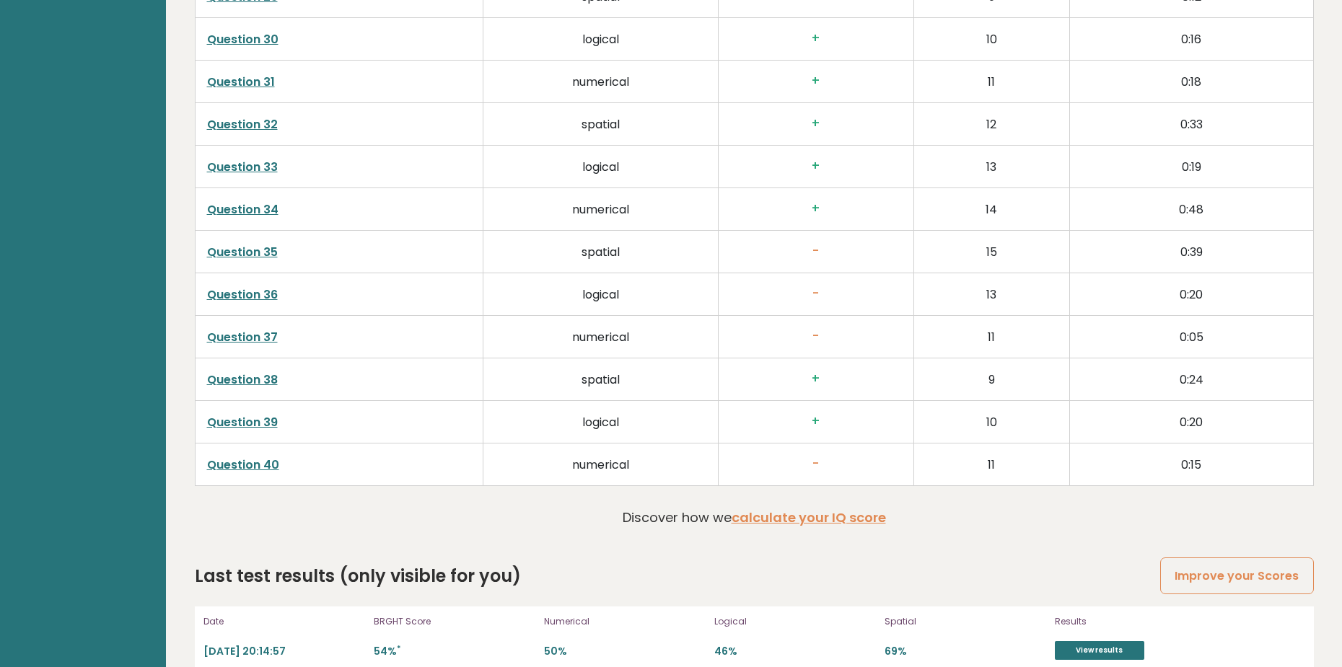
scroll to position [3654, 0]
